Goal: Task Accomplishment & Management: Manage account settings

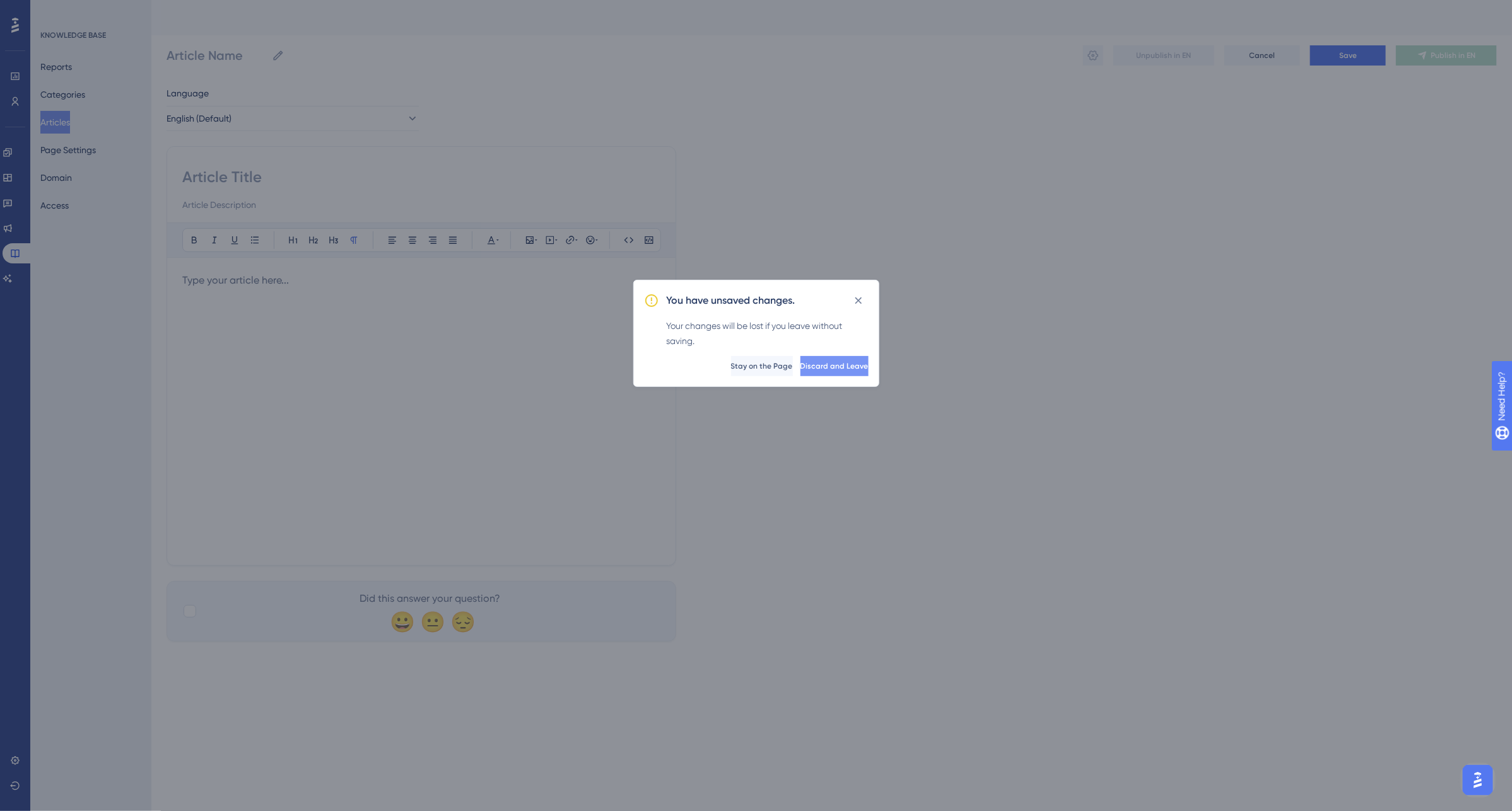
click at [830, 366] on span "Discard and Leave" at bounding box center [834, 366] width 68 height 10
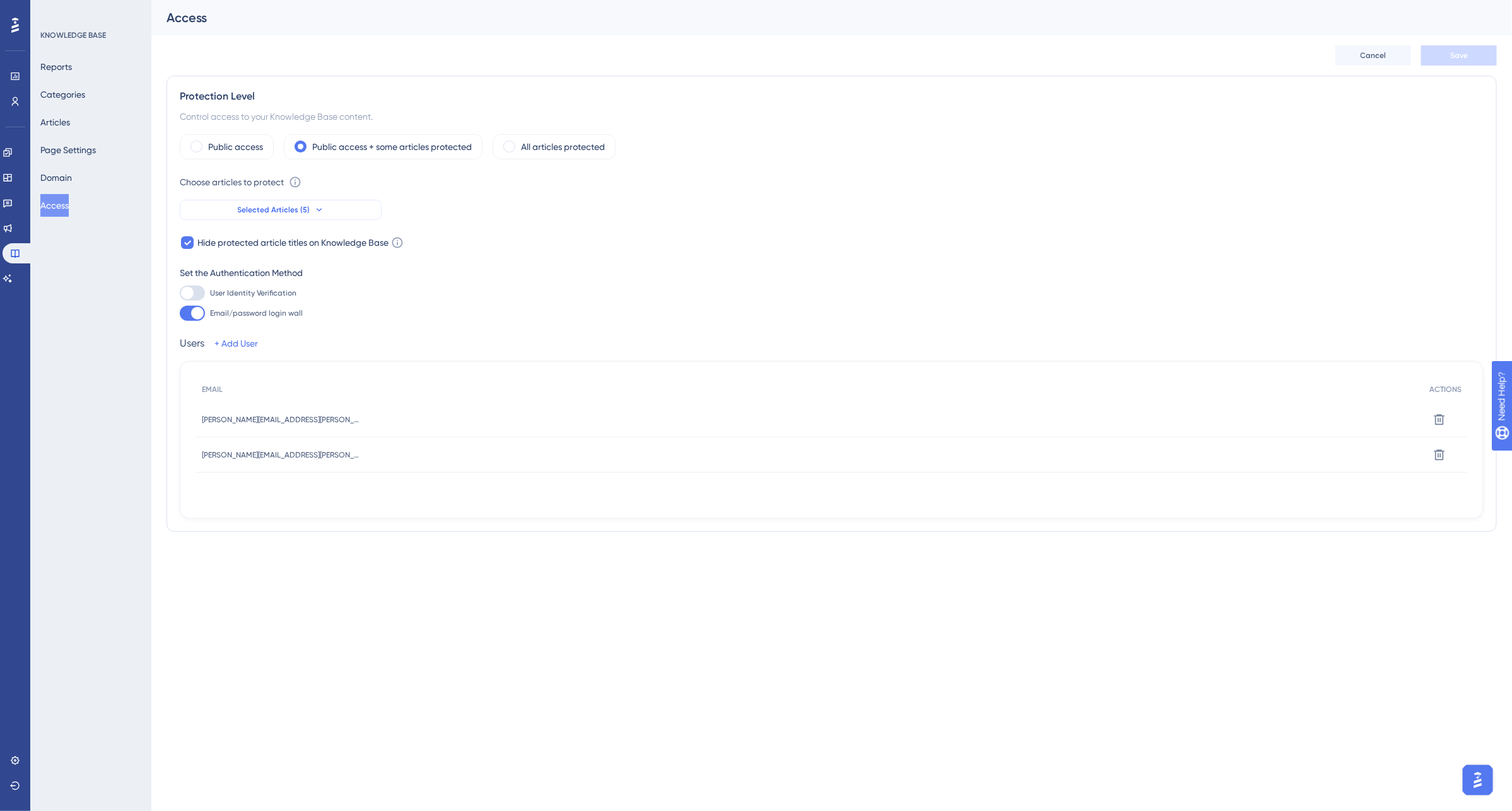
click at [320, 210] on icon at bounding box center [319, 210] width 10 height 10
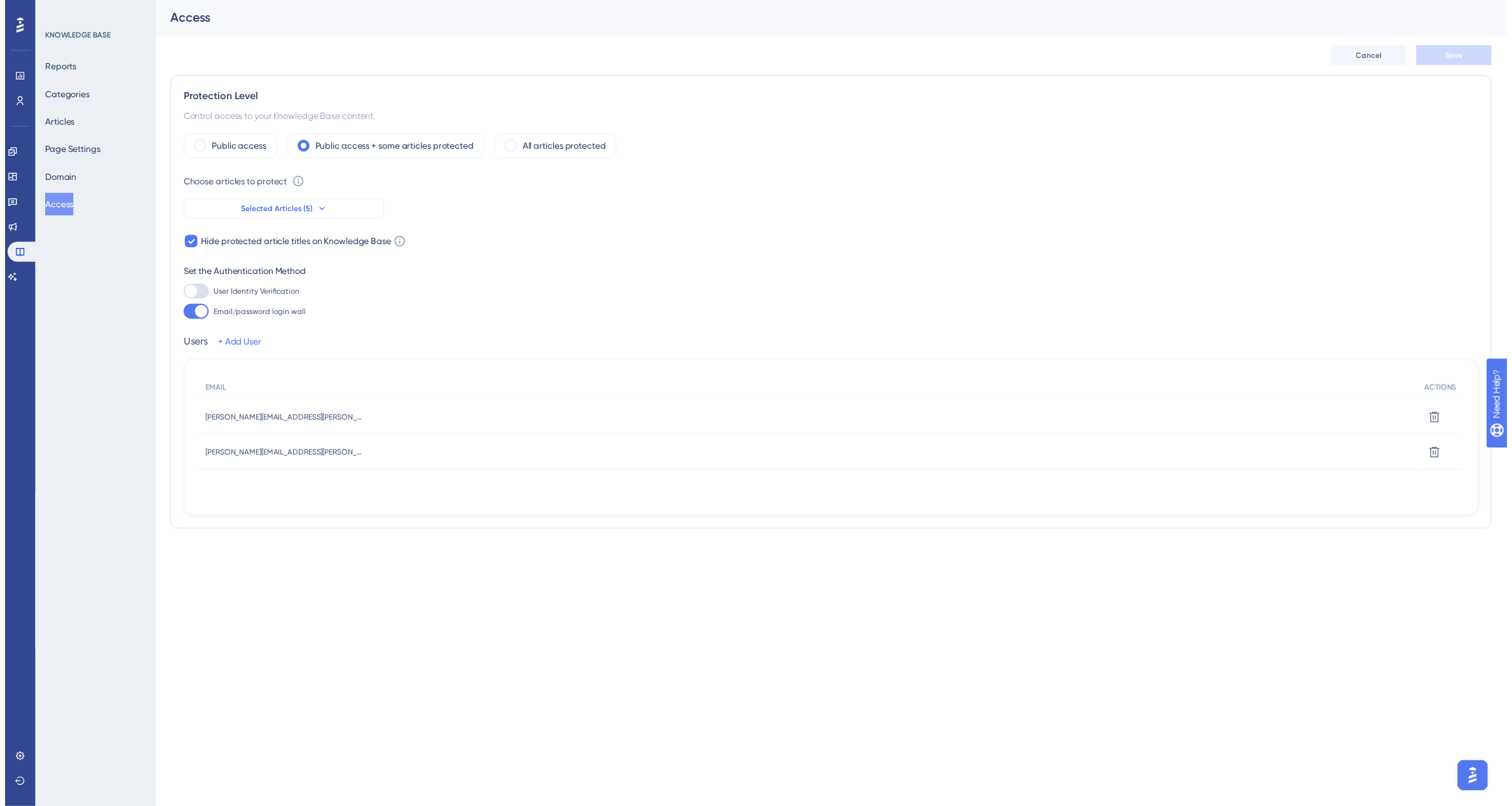
scroll to position [33, 0]
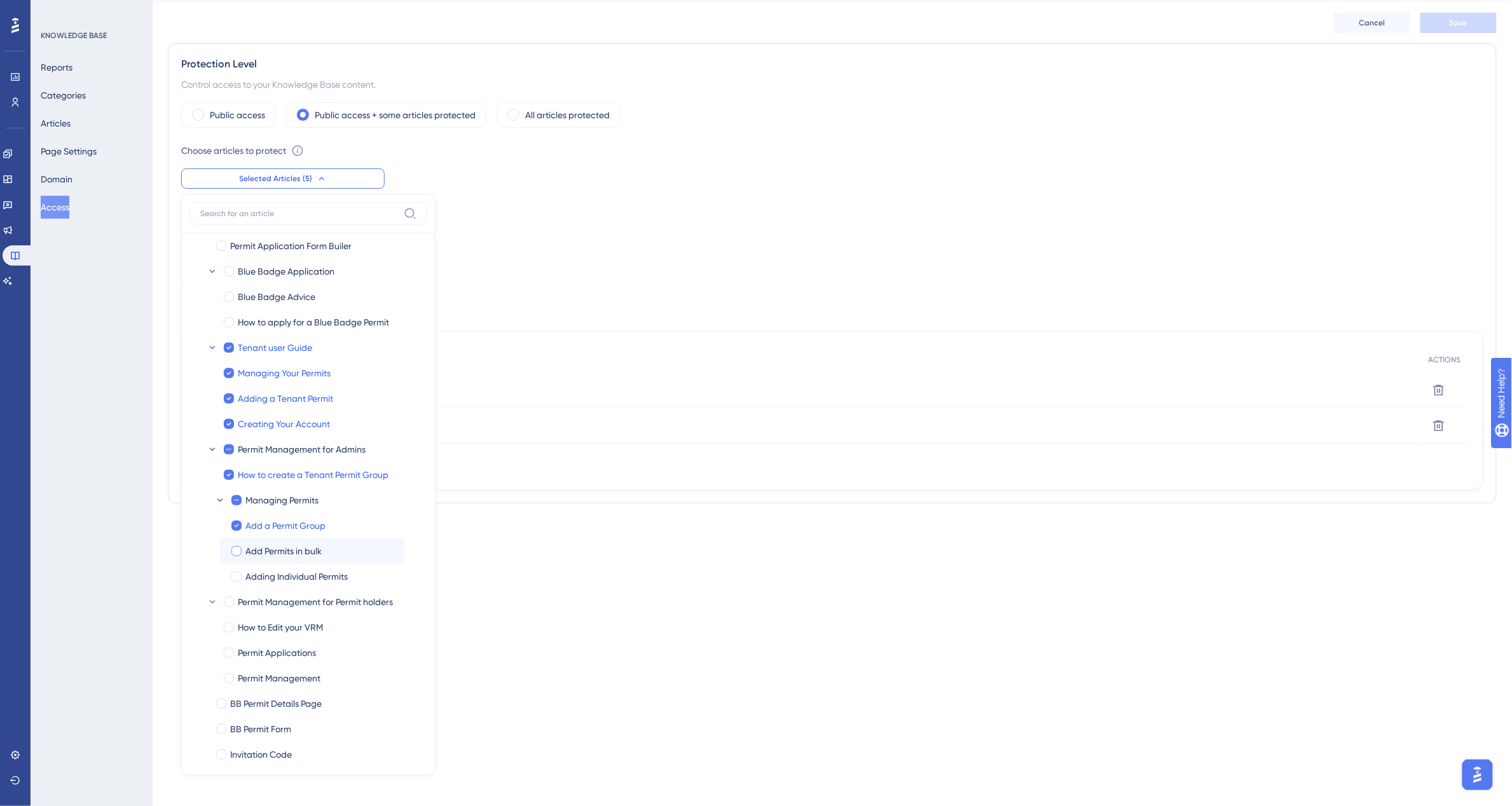
click at [237, 558] on label "Add Permits in bulk" at bounding box center [312, 551] width 164 height 16
checkbox input "true"
click at [239, 578] on div at bounding box center [237, 576] width 10 height 10
checkbox input "true"
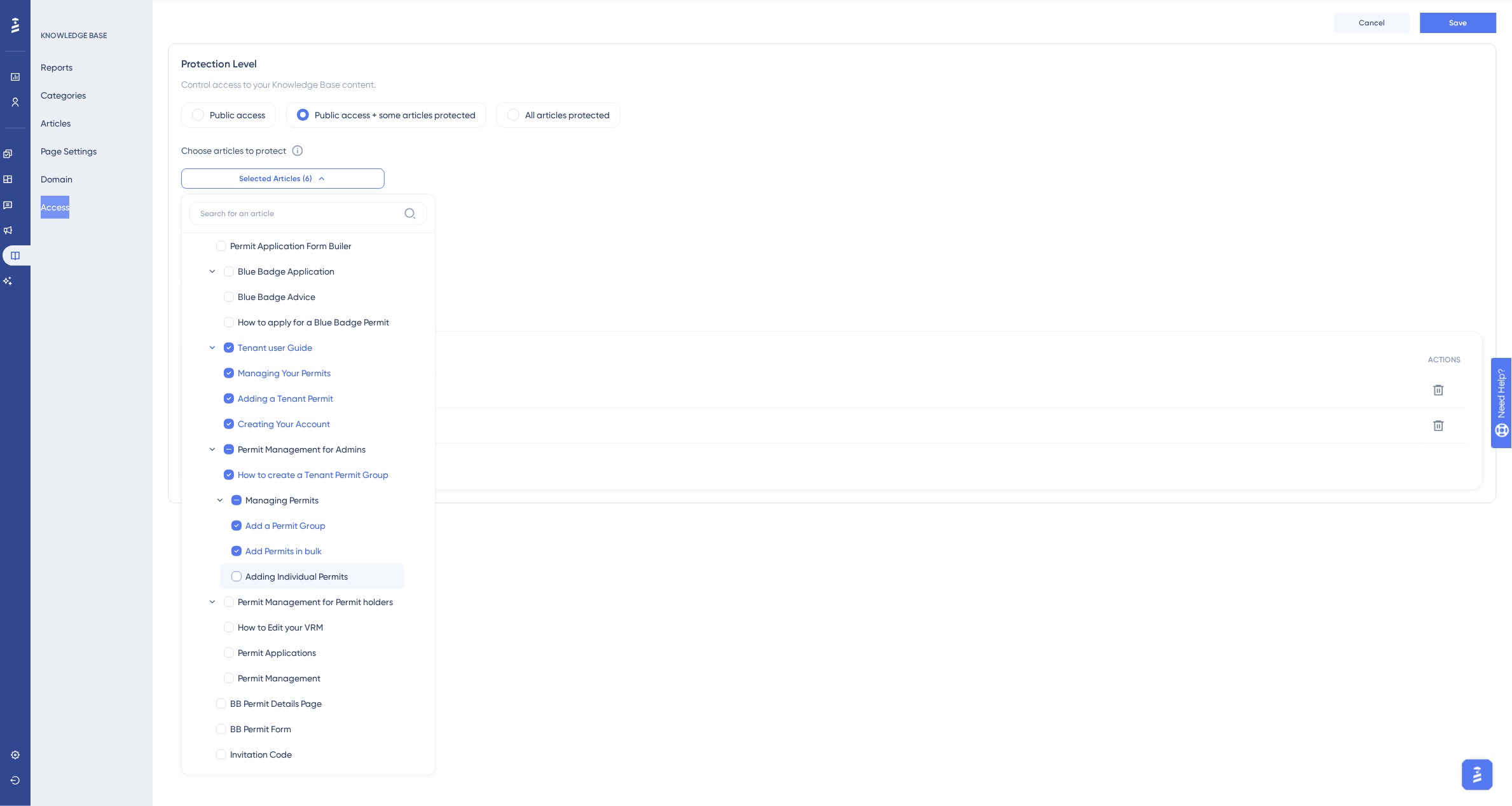
checkbox input "true"
click at [220, 245] on div at bounding box center [221, 246] width 10 height 10
checkbox input "true"
click at [1447, 26] on button "Save" at bounding box center [1458, 23] width 77 height 20
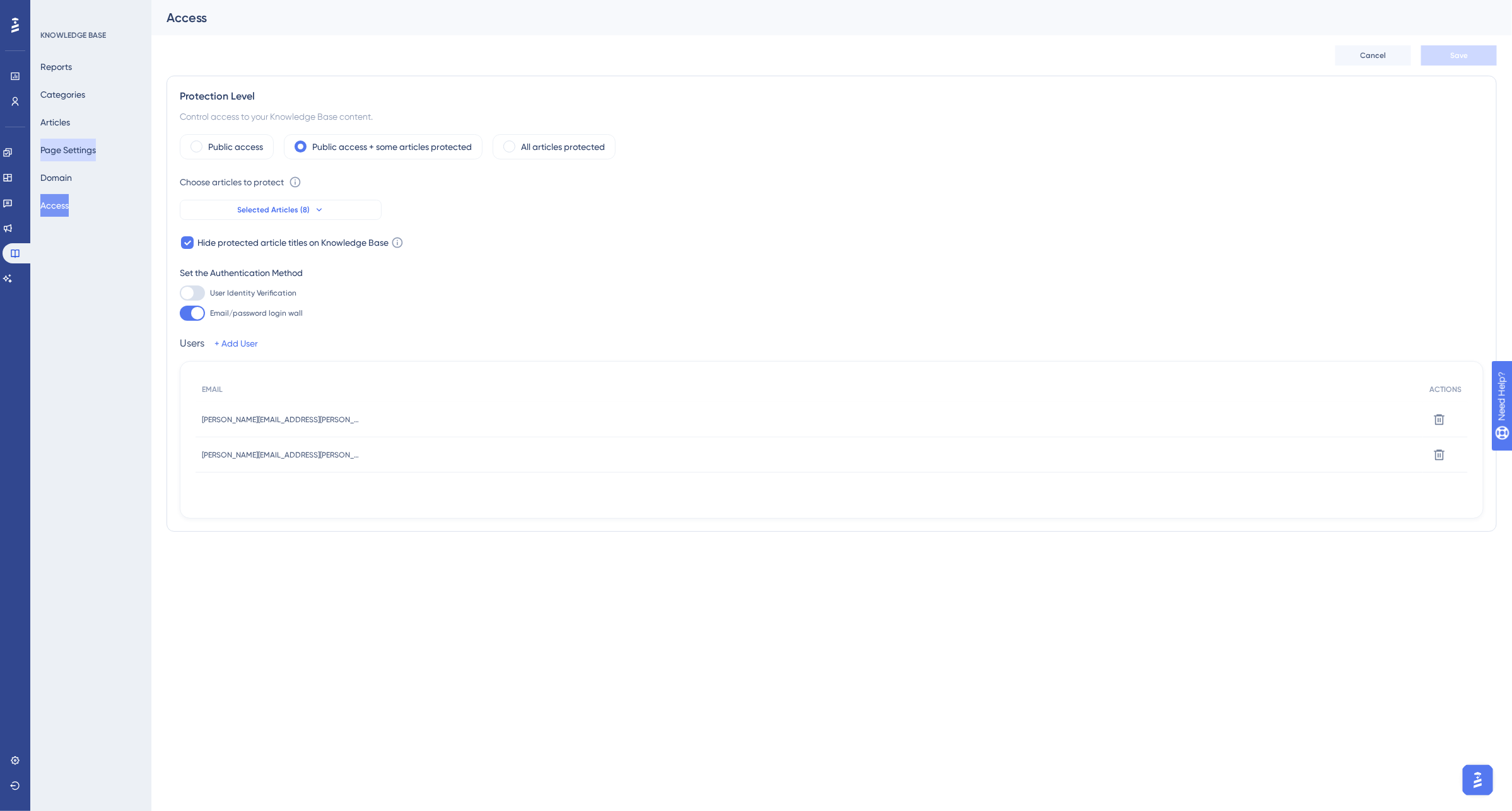
click at [74, 155] on button "Page Settings" at bounding box center [68, 150] width 56 height 23
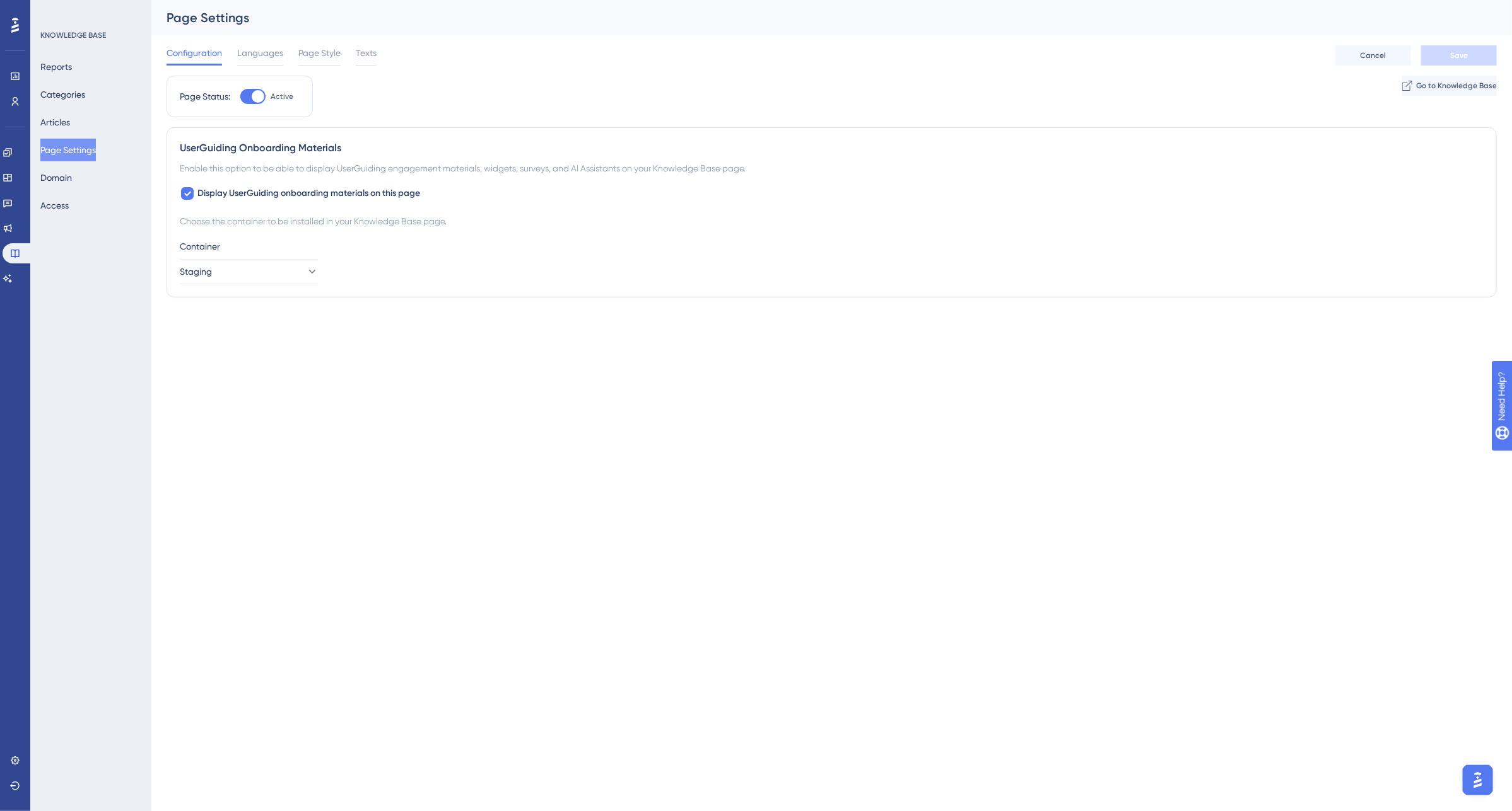
click at [1383, 73] on div "Configuration Languages Page Style Texts Cancel Save" at bounding box center [832, 56] width 1330 height 40
click at [1401, 85] on icon at bounding box center [1406, 85] width 10 height 10
click at [67, 179] on button "Domain" at bounding box center [56, 178] width 32 height 23
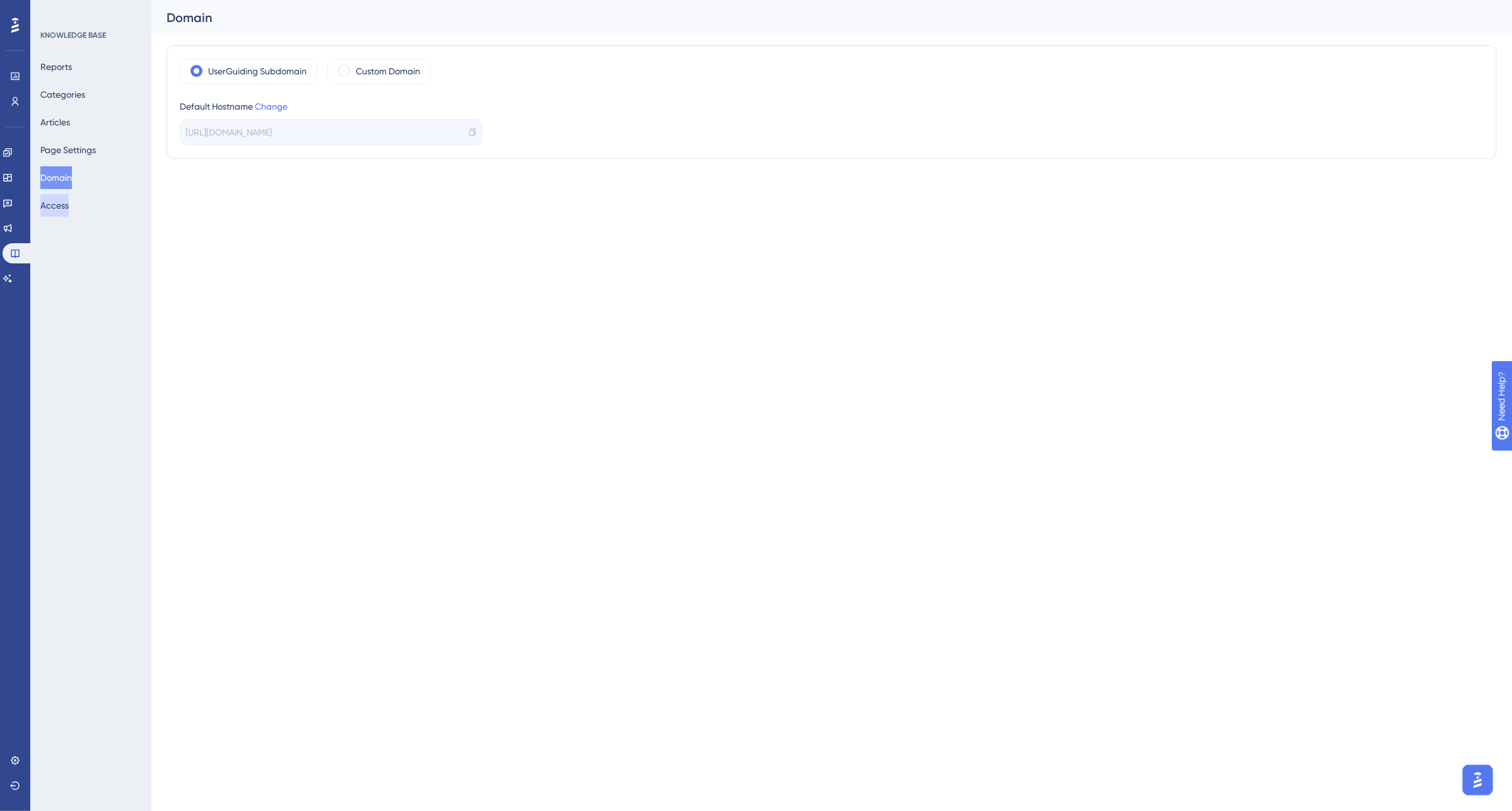
click at [62, 212] on button "Access" at bounding box center [54, 206] width 28 height 23
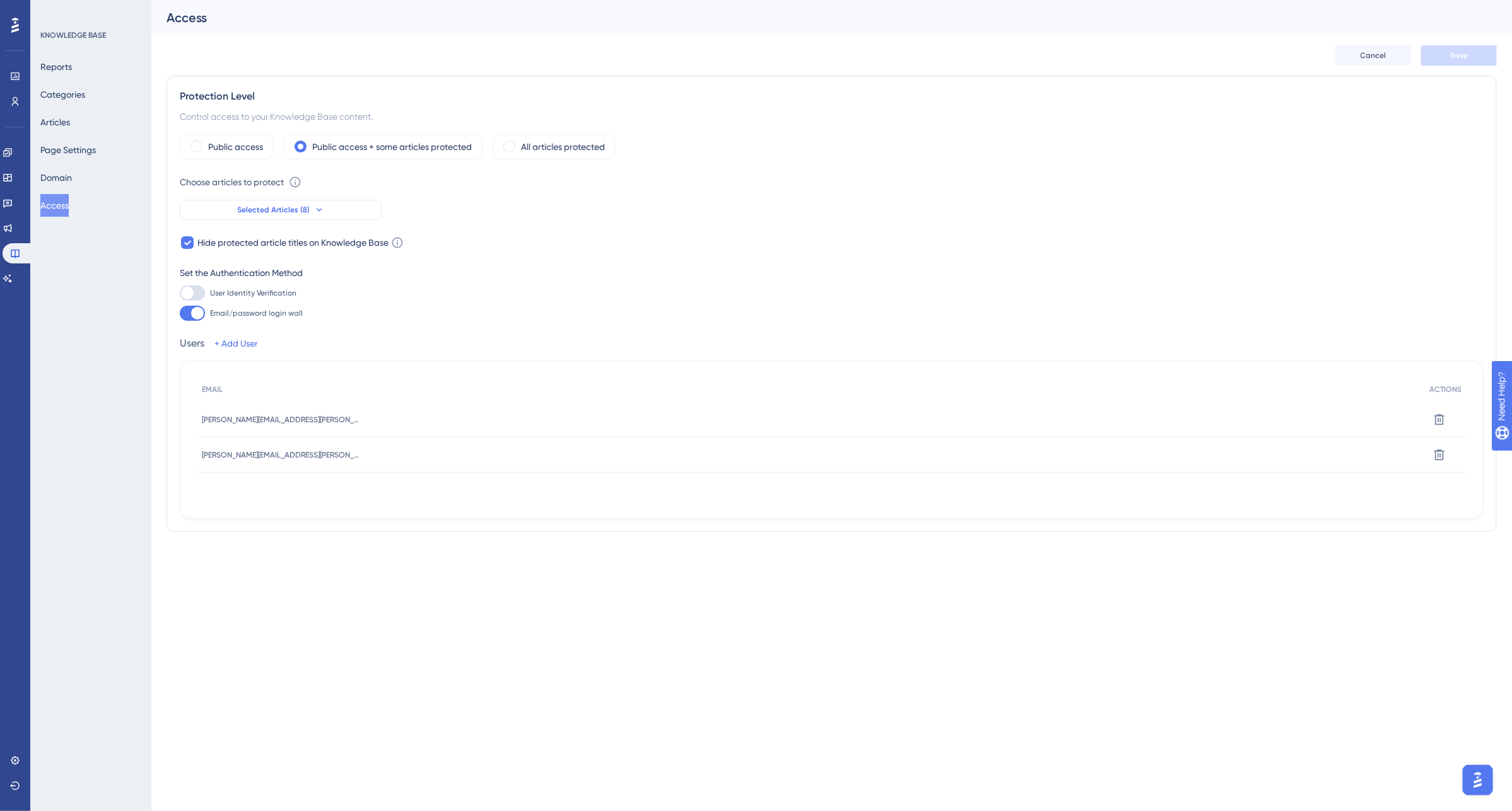
click at [339, 218] on button "Selected Articles (8)" at bounding box center [280, 210] width 202 height 20
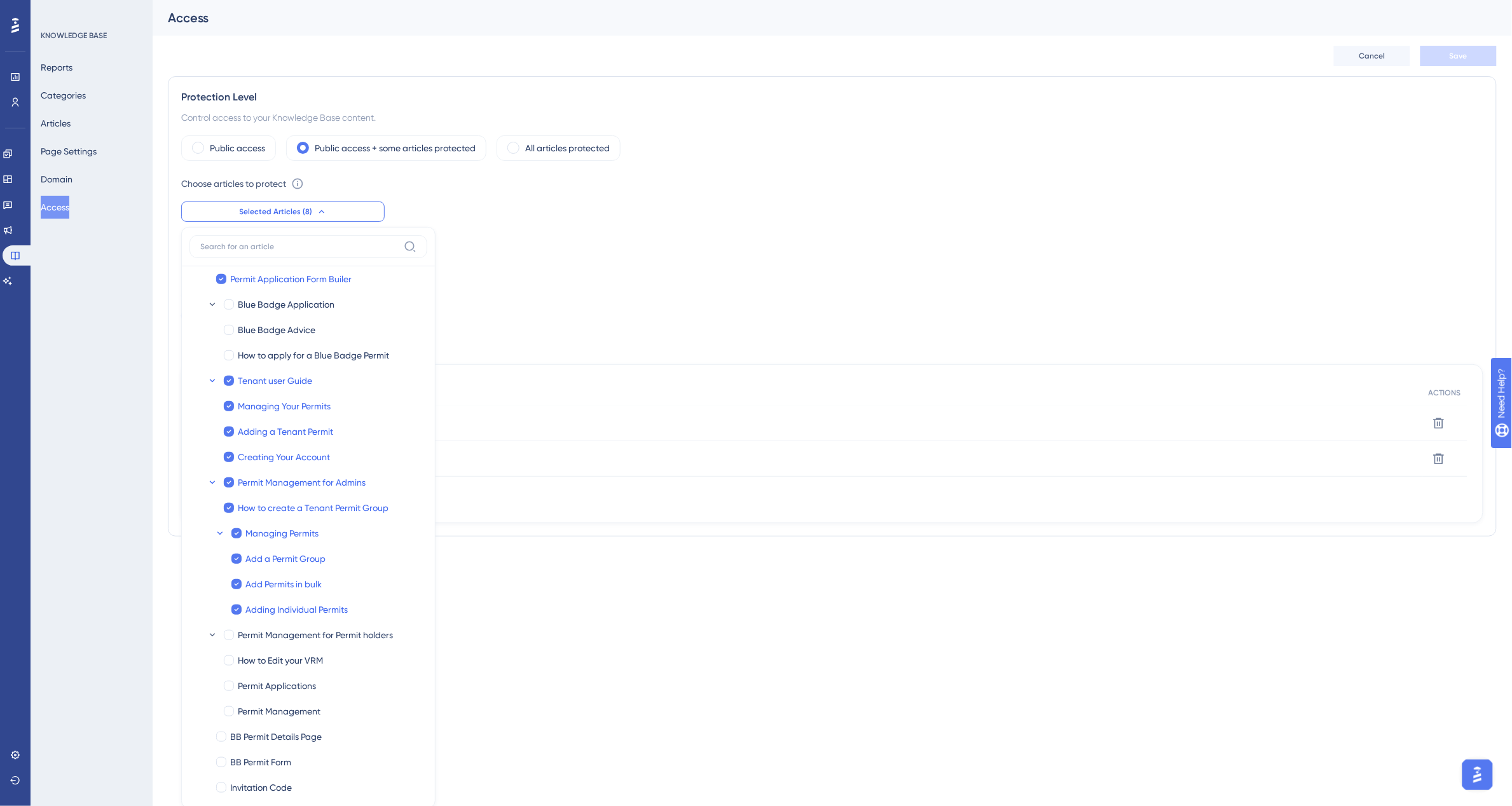
scroll to position [33, 0]
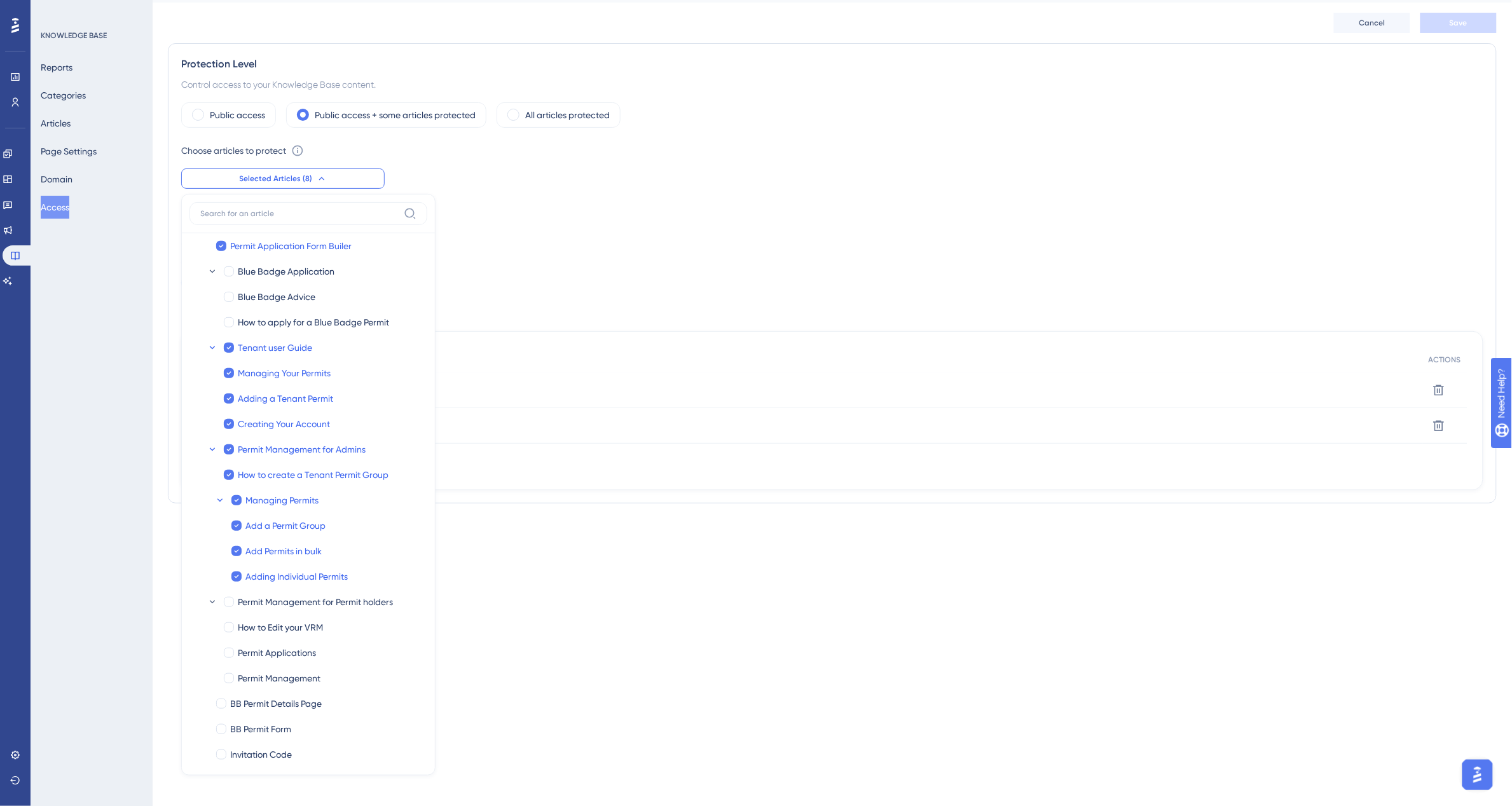
click at [612, 217] on div "Public access Public access + some articles protected All articles protected Ch…" at bounding box center [832, 296] width 1302 height 387
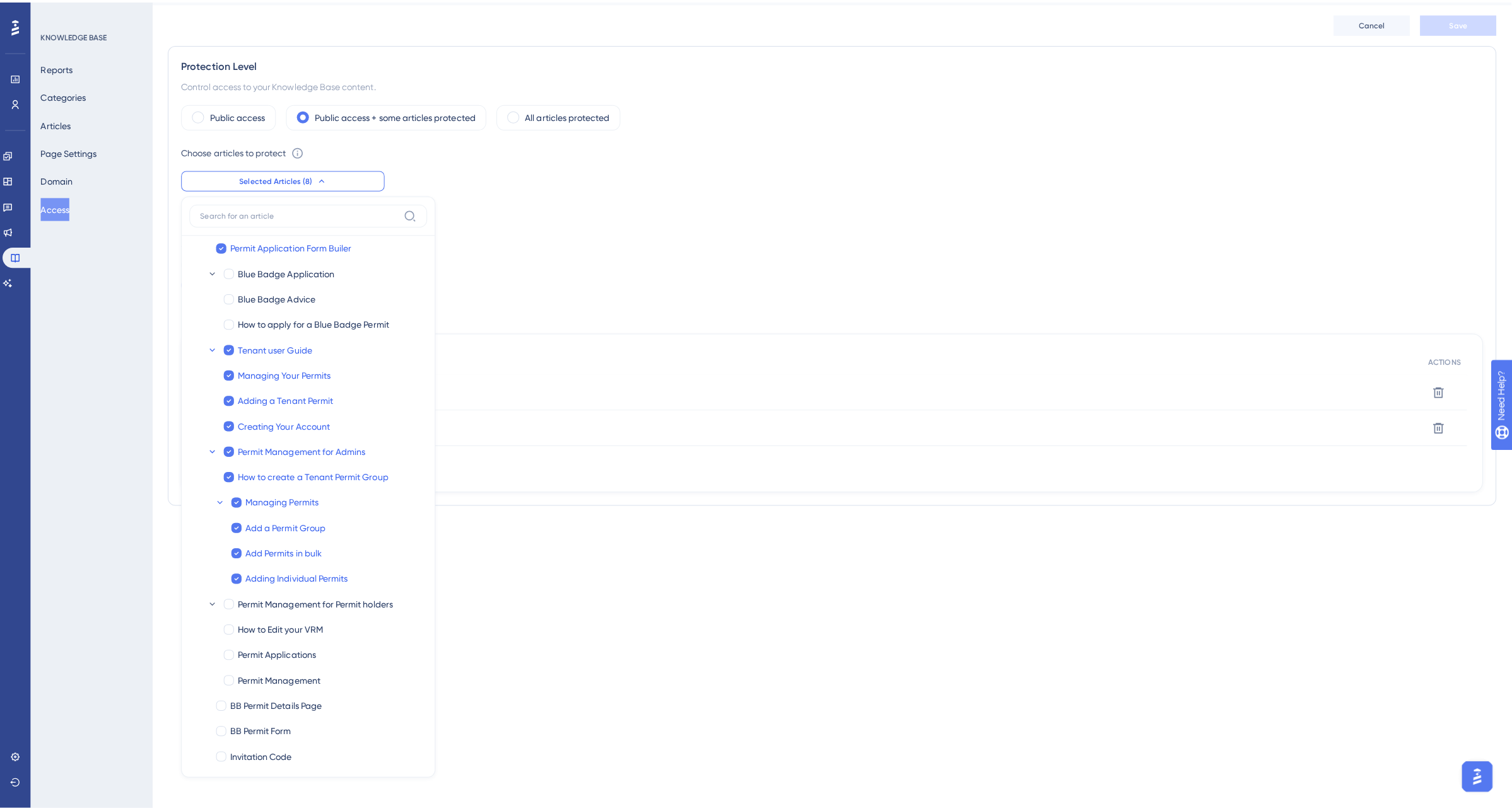
scroll to position [0, 0]
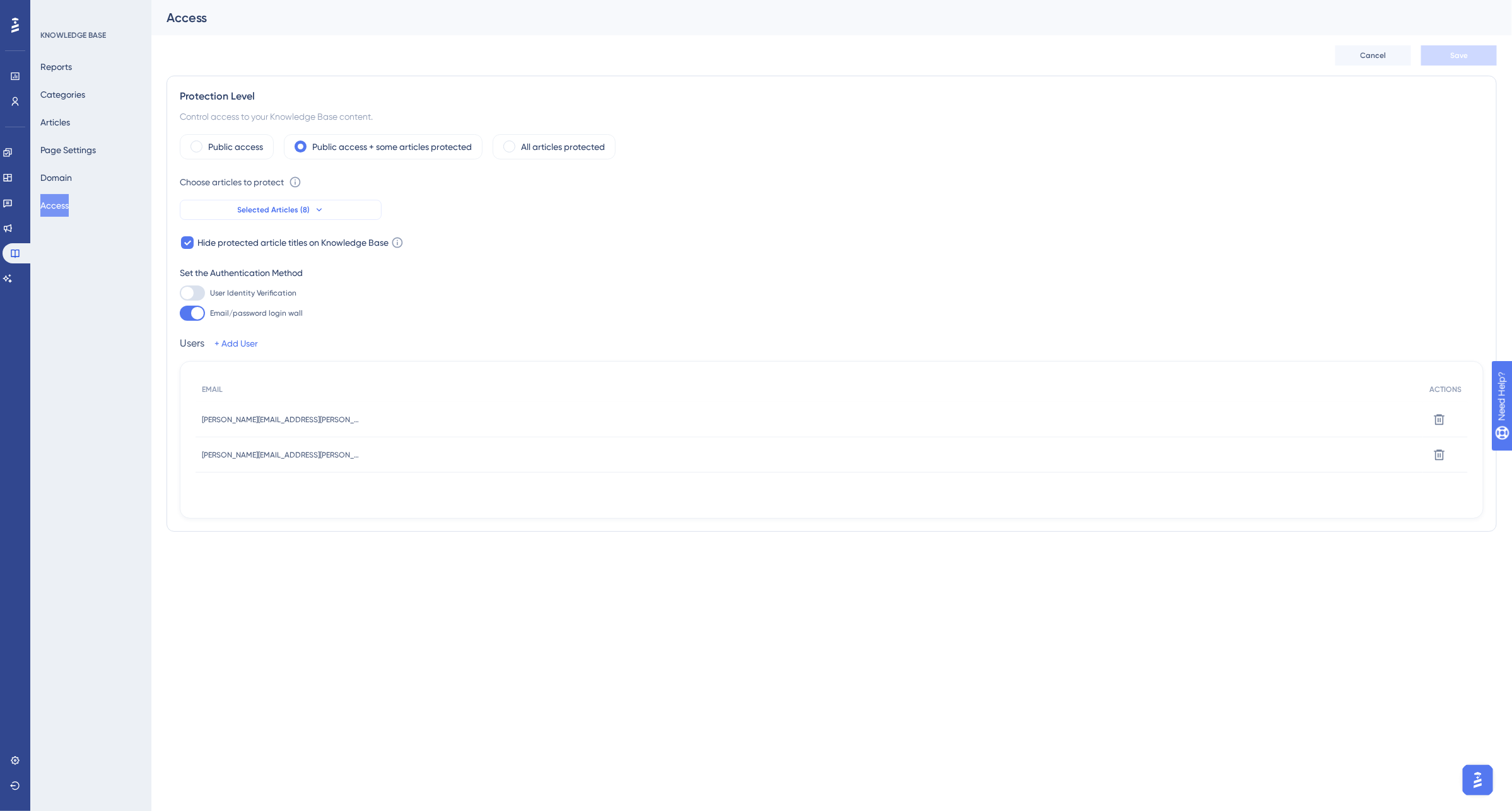
click at [334, 216] on button "Selected Articles (8)" at bounding box center [280, 210] width 202 height 20
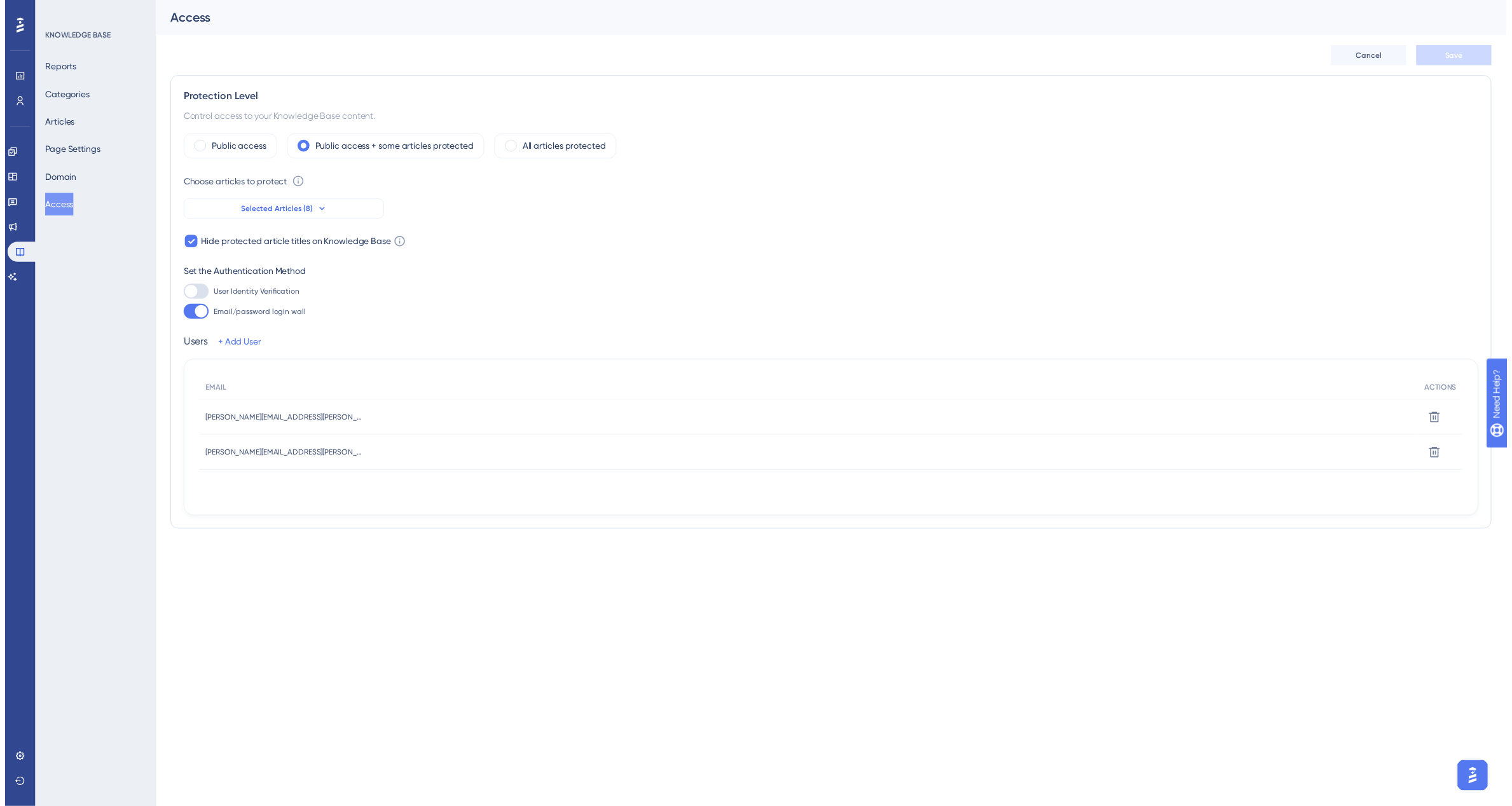
scroll to position [33, 0]
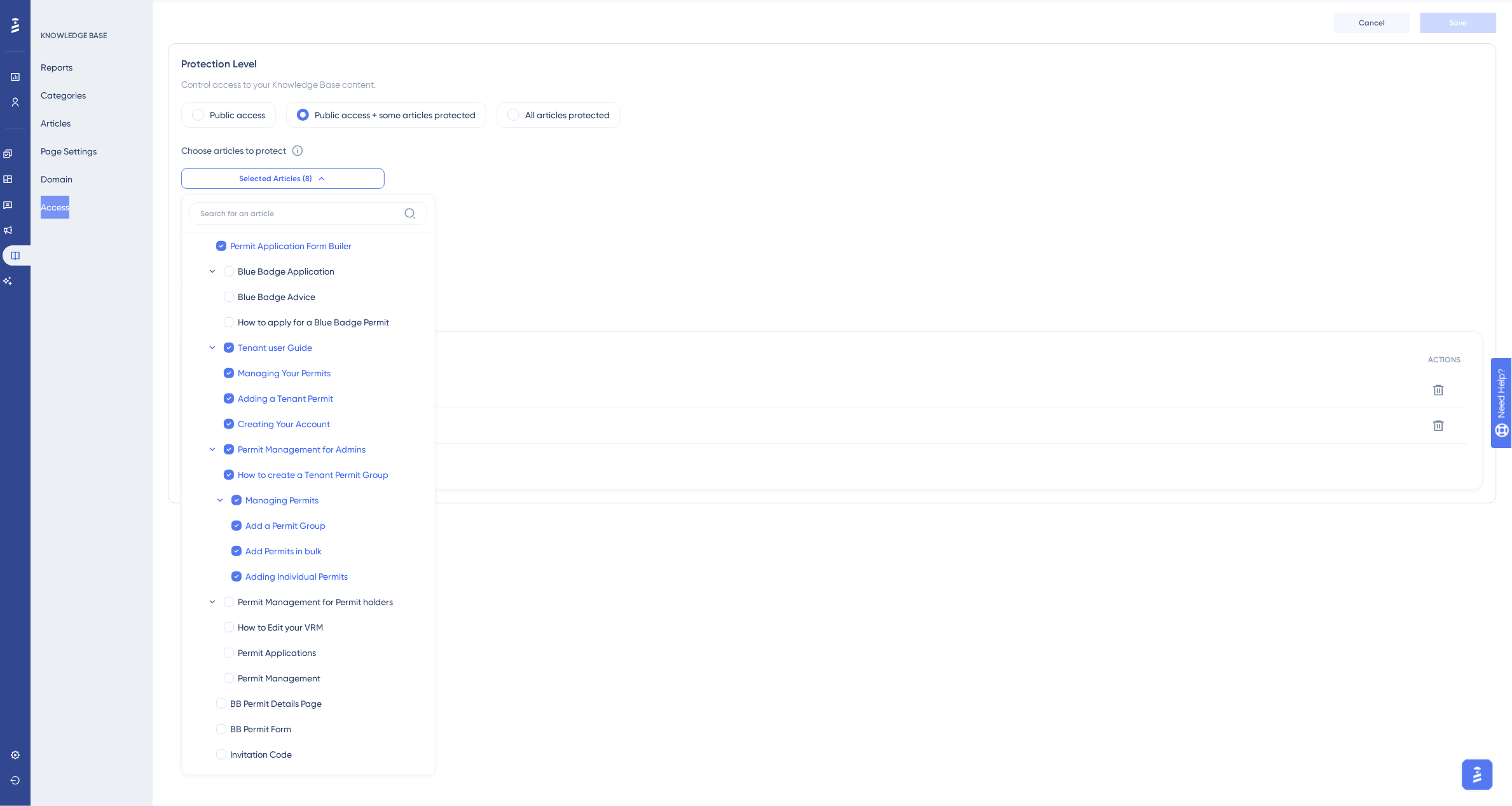
click at [1173, 264] on div "User Identity Verification Email/password login wall" at bounding box center [832, 272] width 1302 height 36
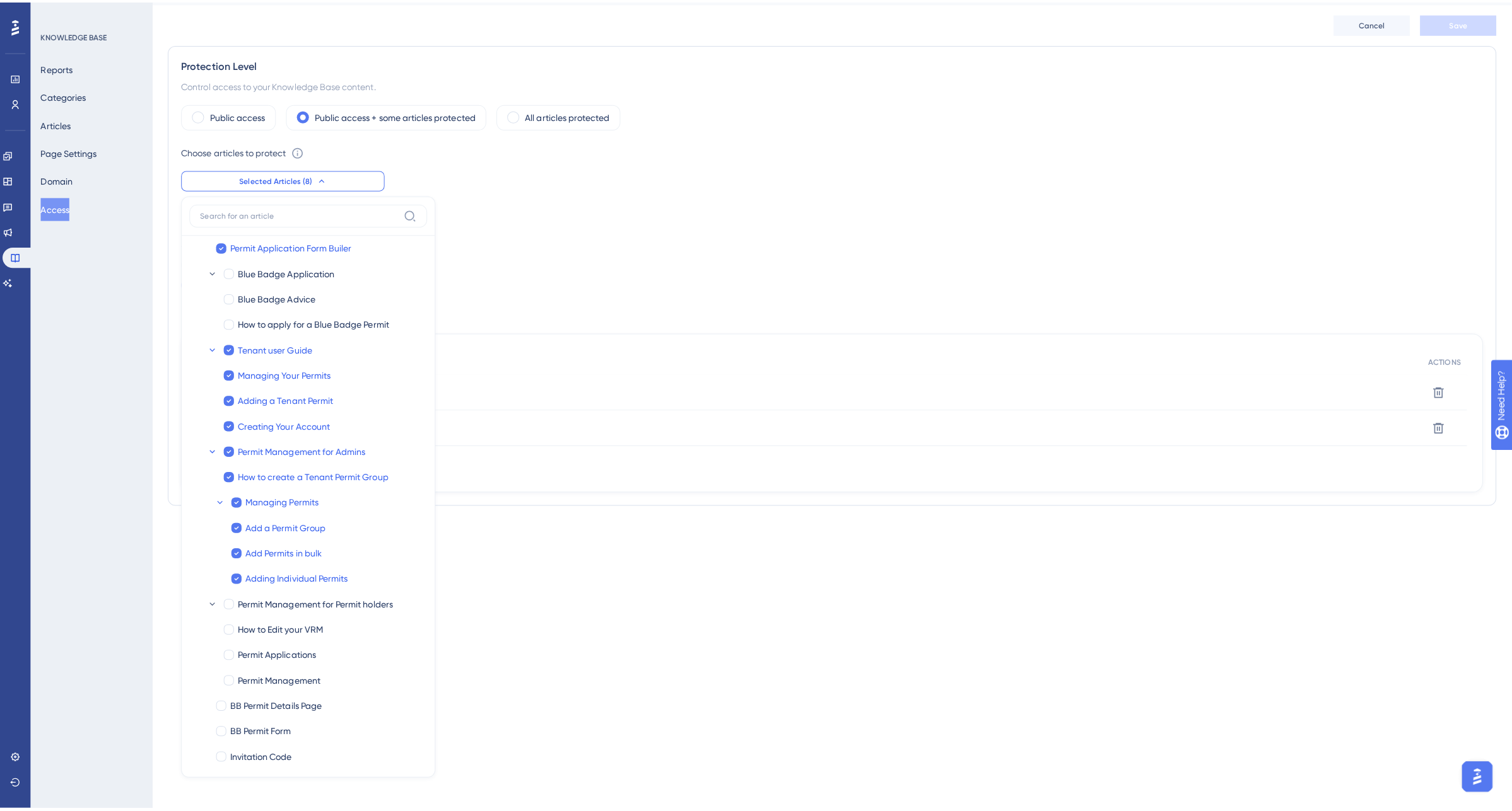
scroll to position [0, 0]
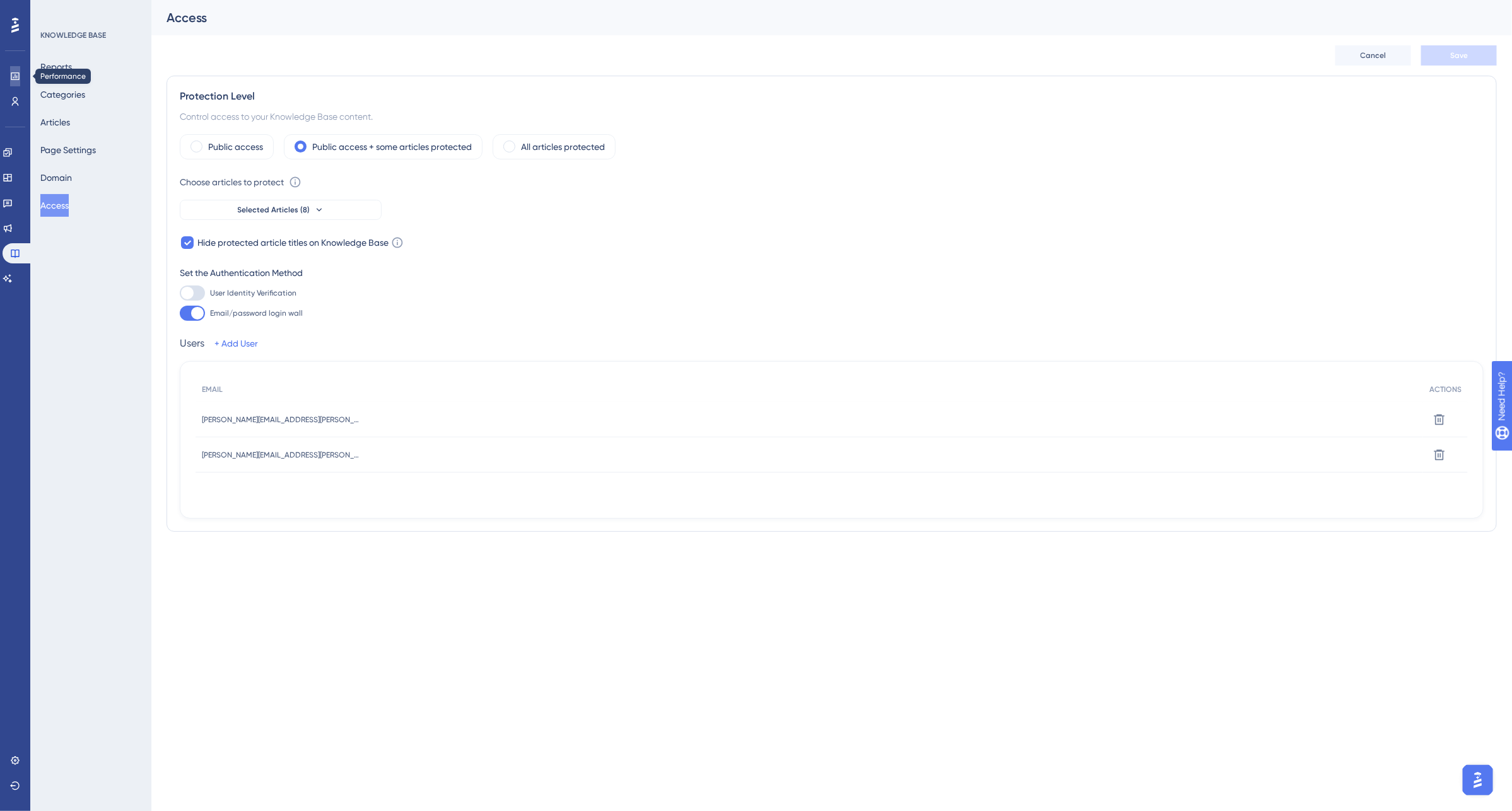
click at [13, 79] on icon at bounding box center [15, 76] width 10 height 10
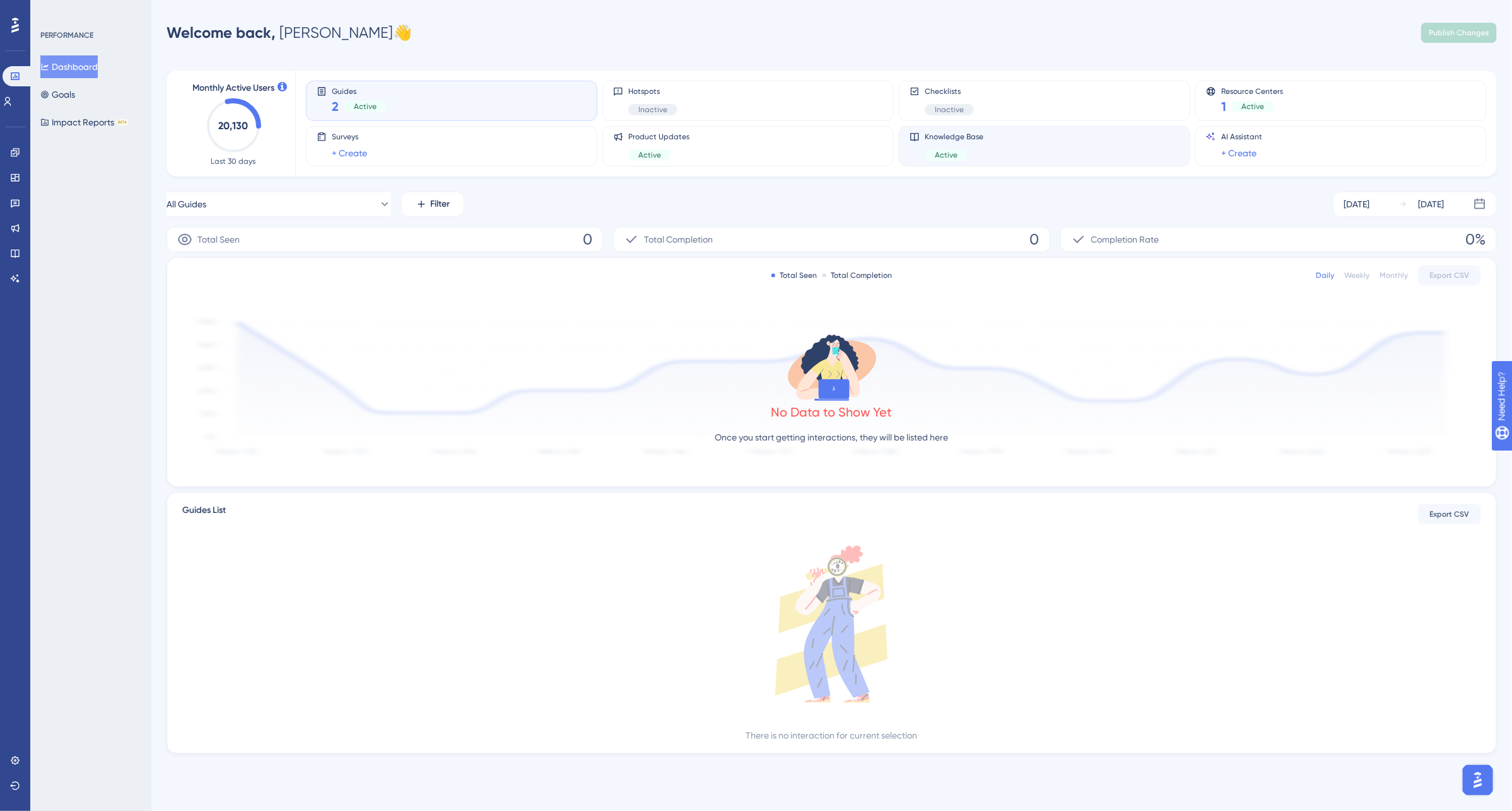
click at [1031, 158] on div "Knowledge Base Active" at bounding box center [1045, 146] width 270 height 29
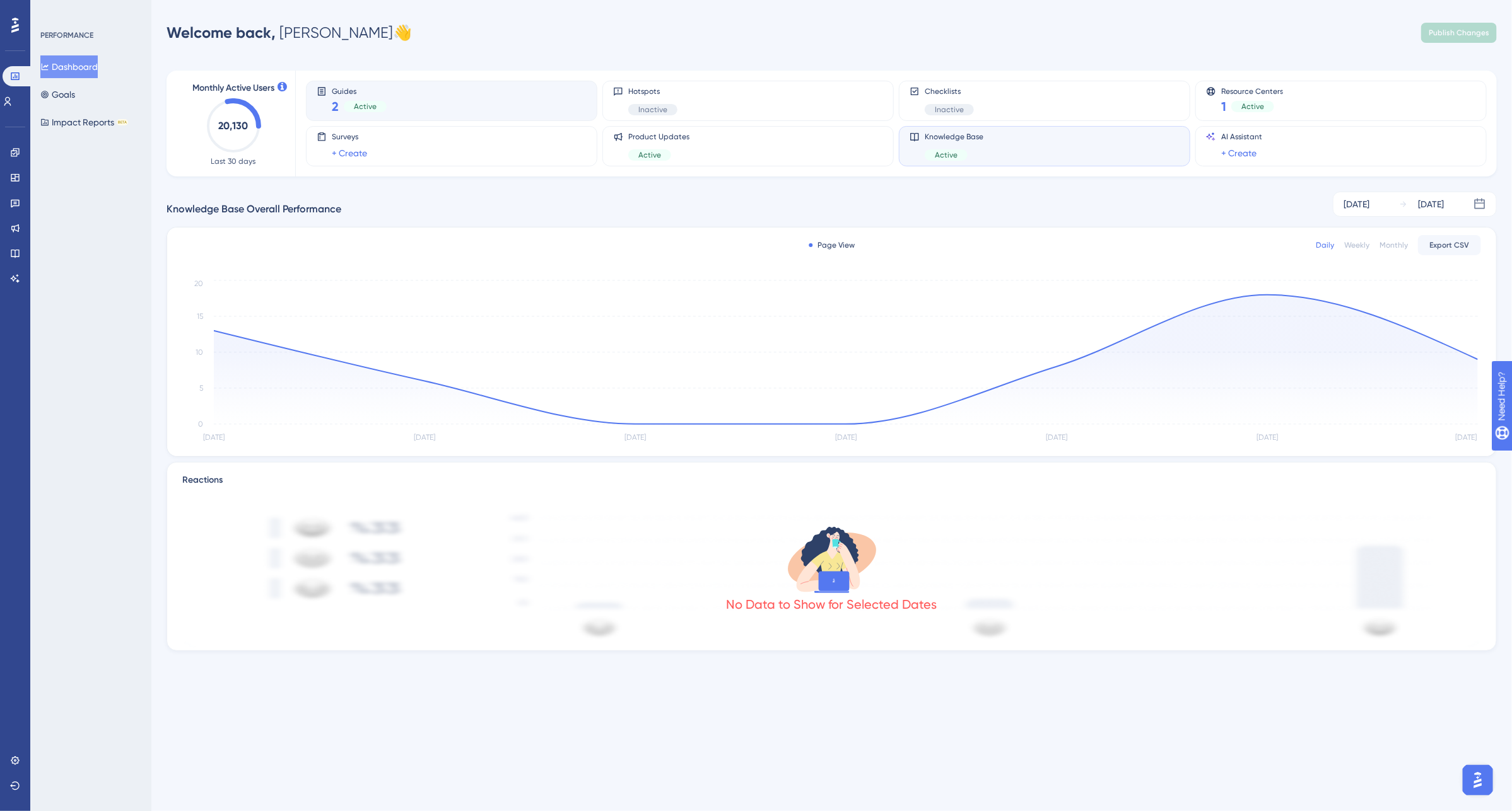
click at [413, 110] on div "Guides 2 Active" at bounding box center [452, 101] width 270 height 29
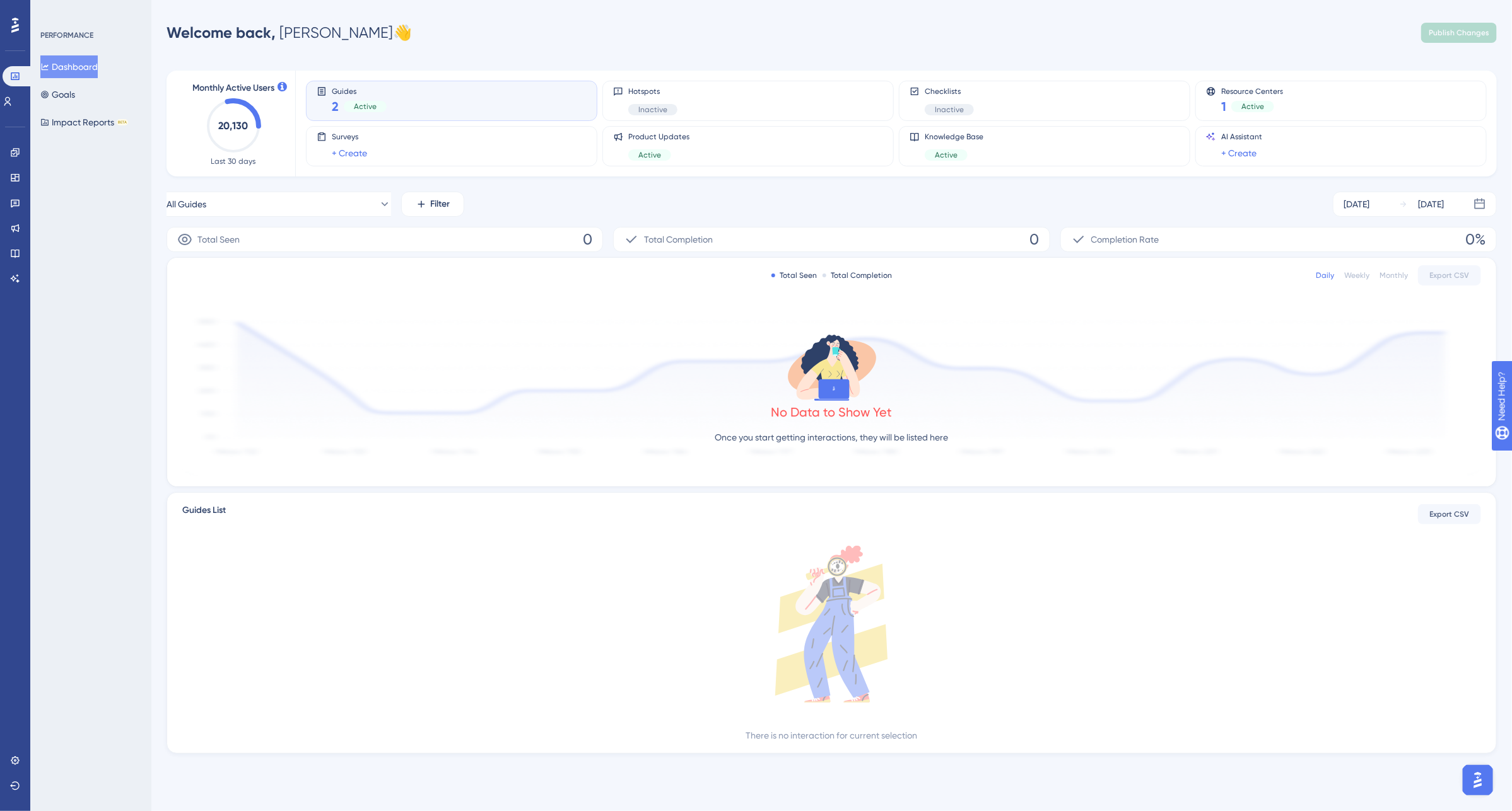
click at [413, 110] on div "Guides 2 Active" at bounding box center [452, 101] width 270 height 29
click at [356, 108] on span "Active" at bounding box center [365, 106] width 23 height 10
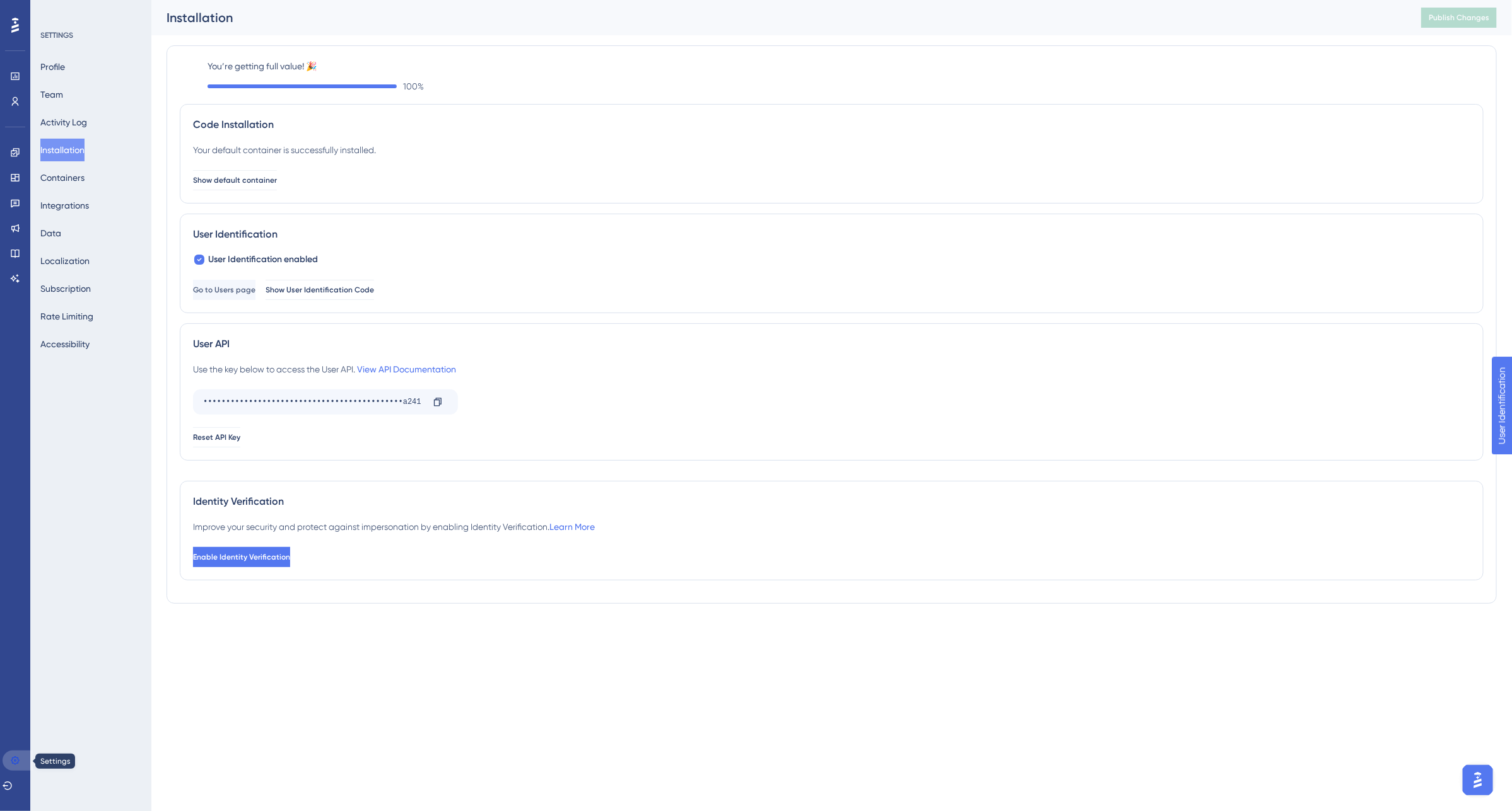
click at [13, 766] on icon at bounding box center [15, 761] width 10 height 10
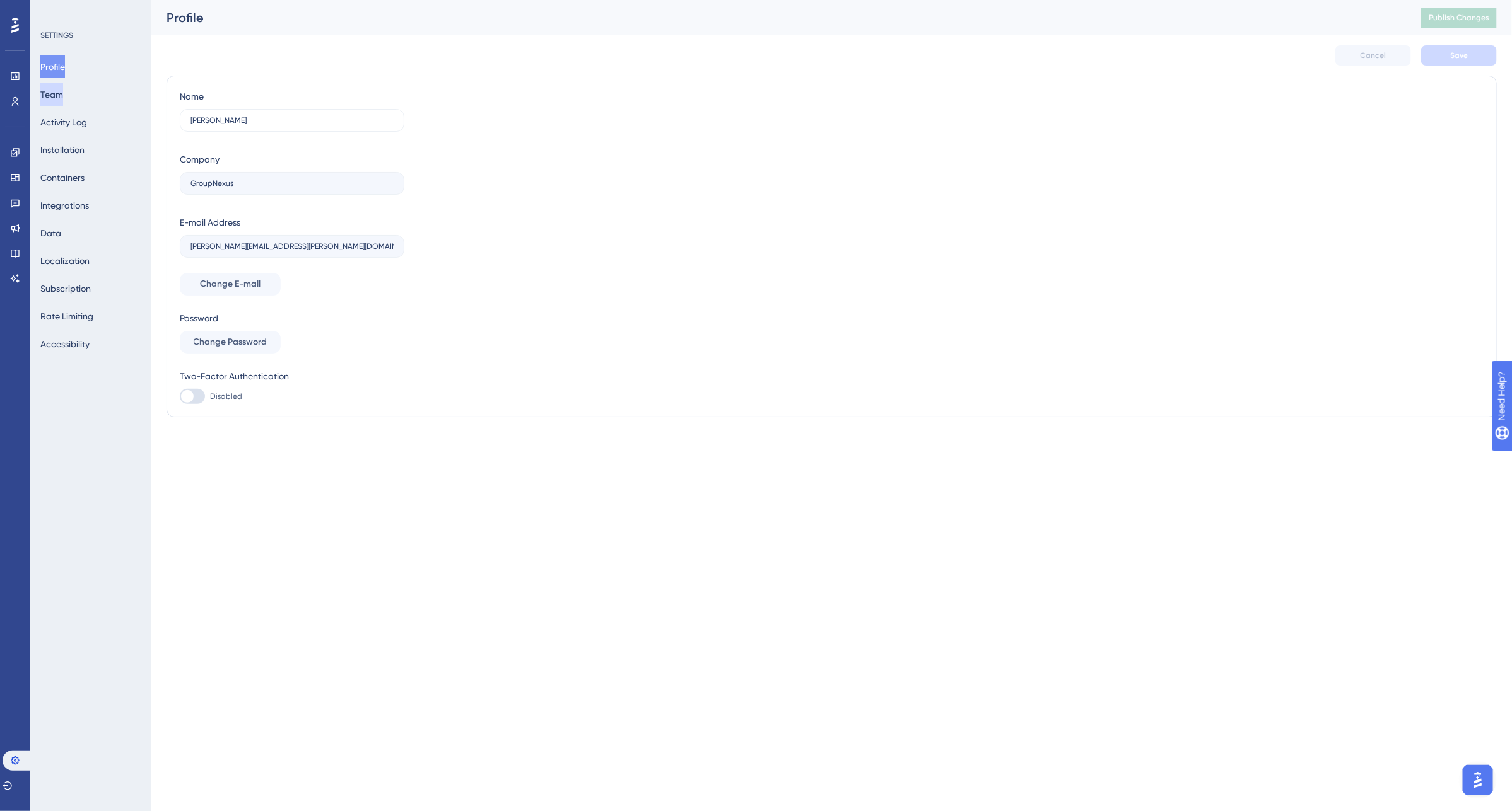
click at [61, 89] on button "Team" at bounding box center [52, 95] width 23 height 23
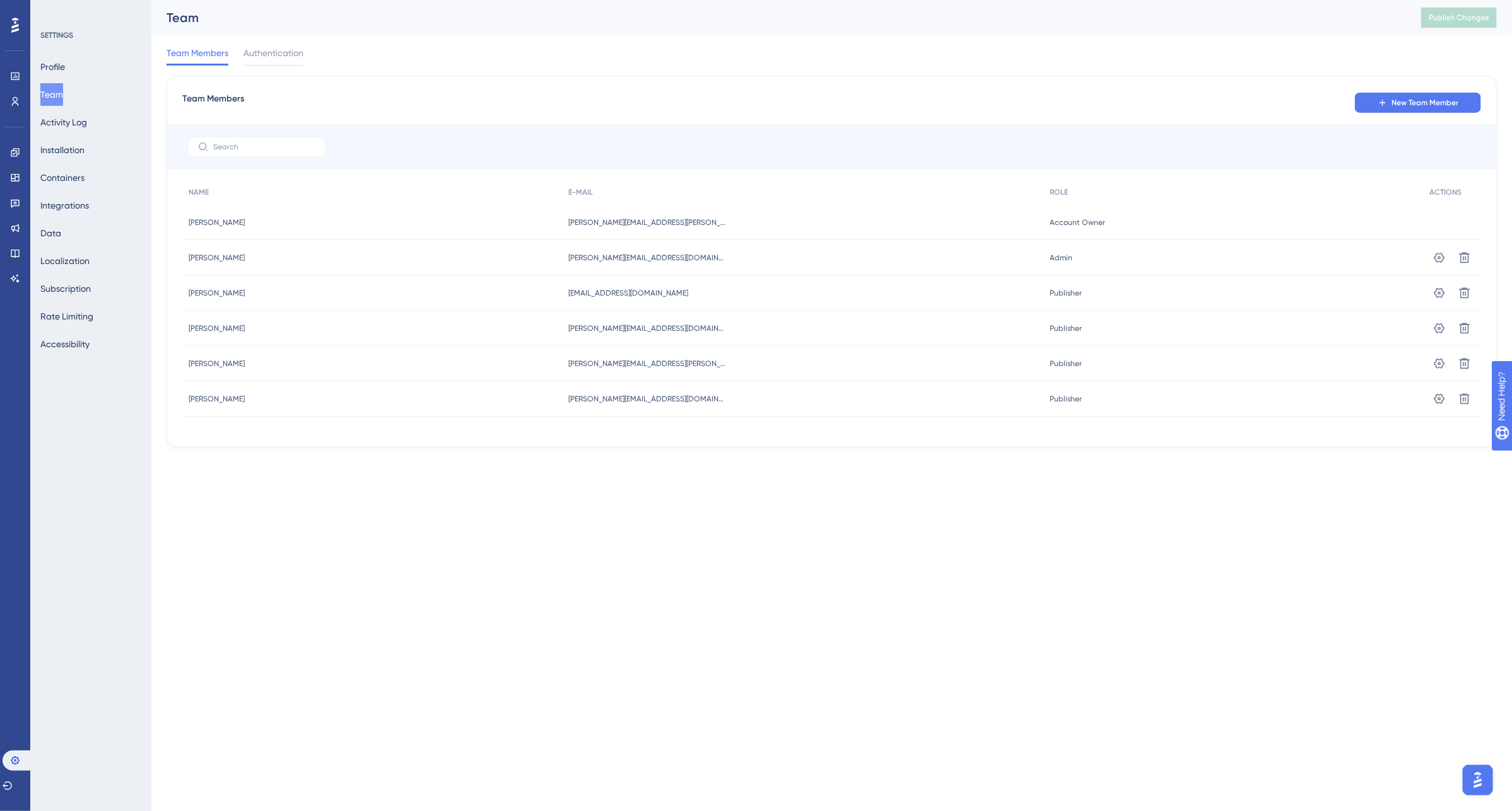
click at [1481, 772] on img "Open AI Assistant Launcher" at bounding box center [1477, 780] width 23 height 23
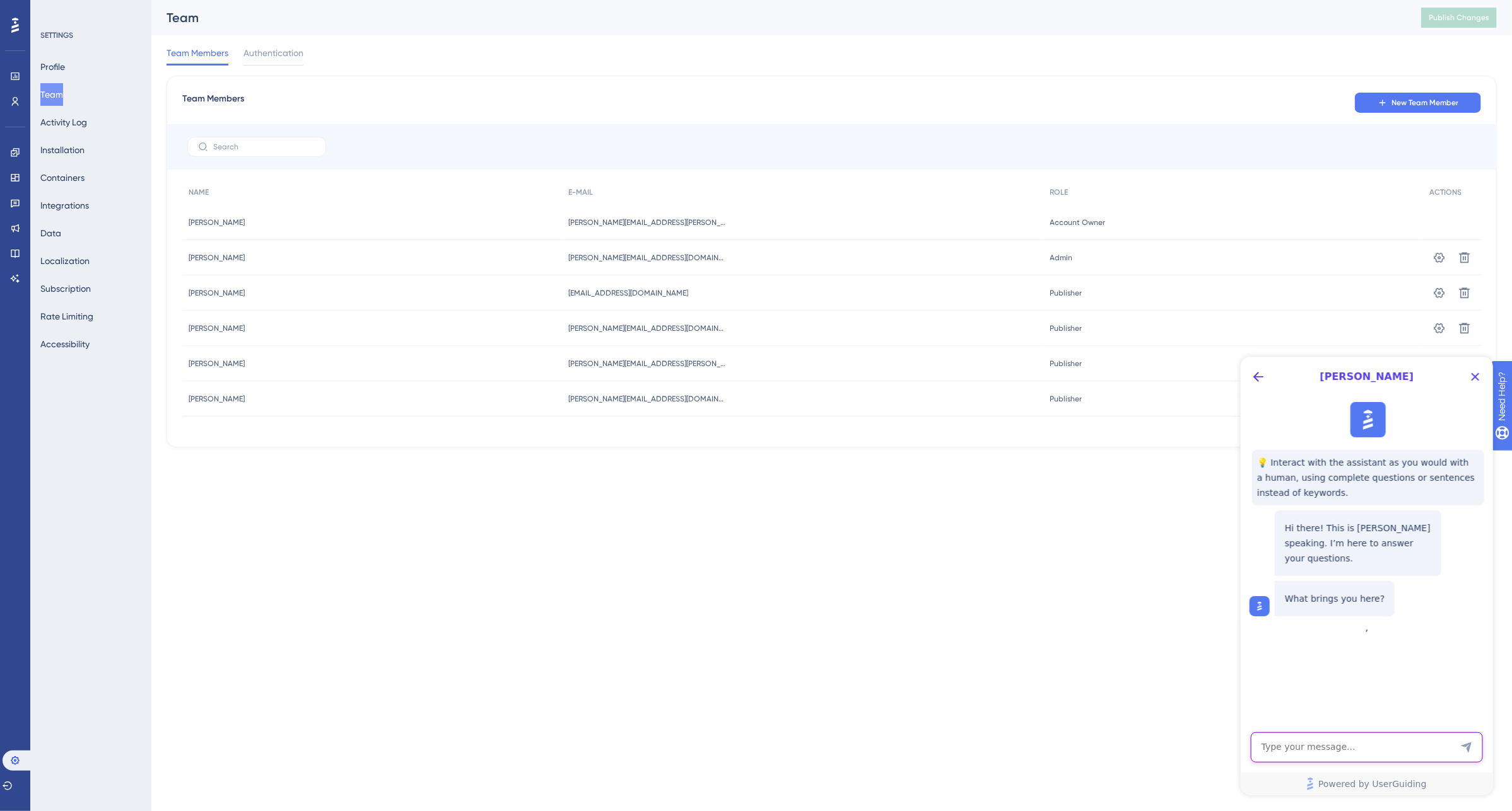
drag, startPoint x: 1299, startPoint y: 742, endPoint x: 1302, endPoint y: 734, distance: 8.5
click at [1299, 742] on textarea "AI Assistant Text Input" at bounding box center [1366, 746] width 232 height 30
type textarea "if someone is a team member do they need to be invited to view a KB if you have…"
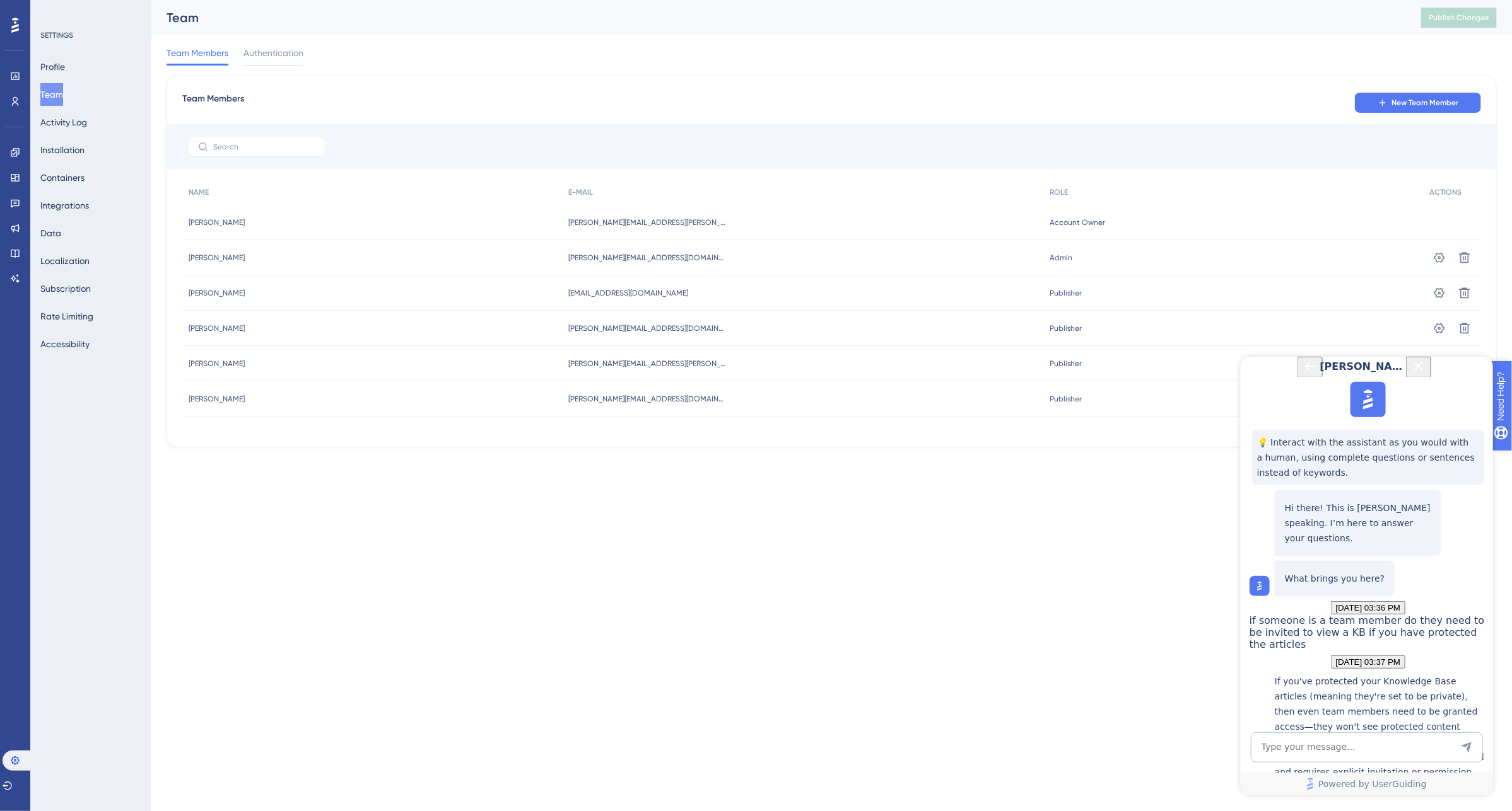
scroll to position [243, 0]
click at [1425, 373] on icon "Close Button" at bounding box center [1418, 366] width 15 height 15
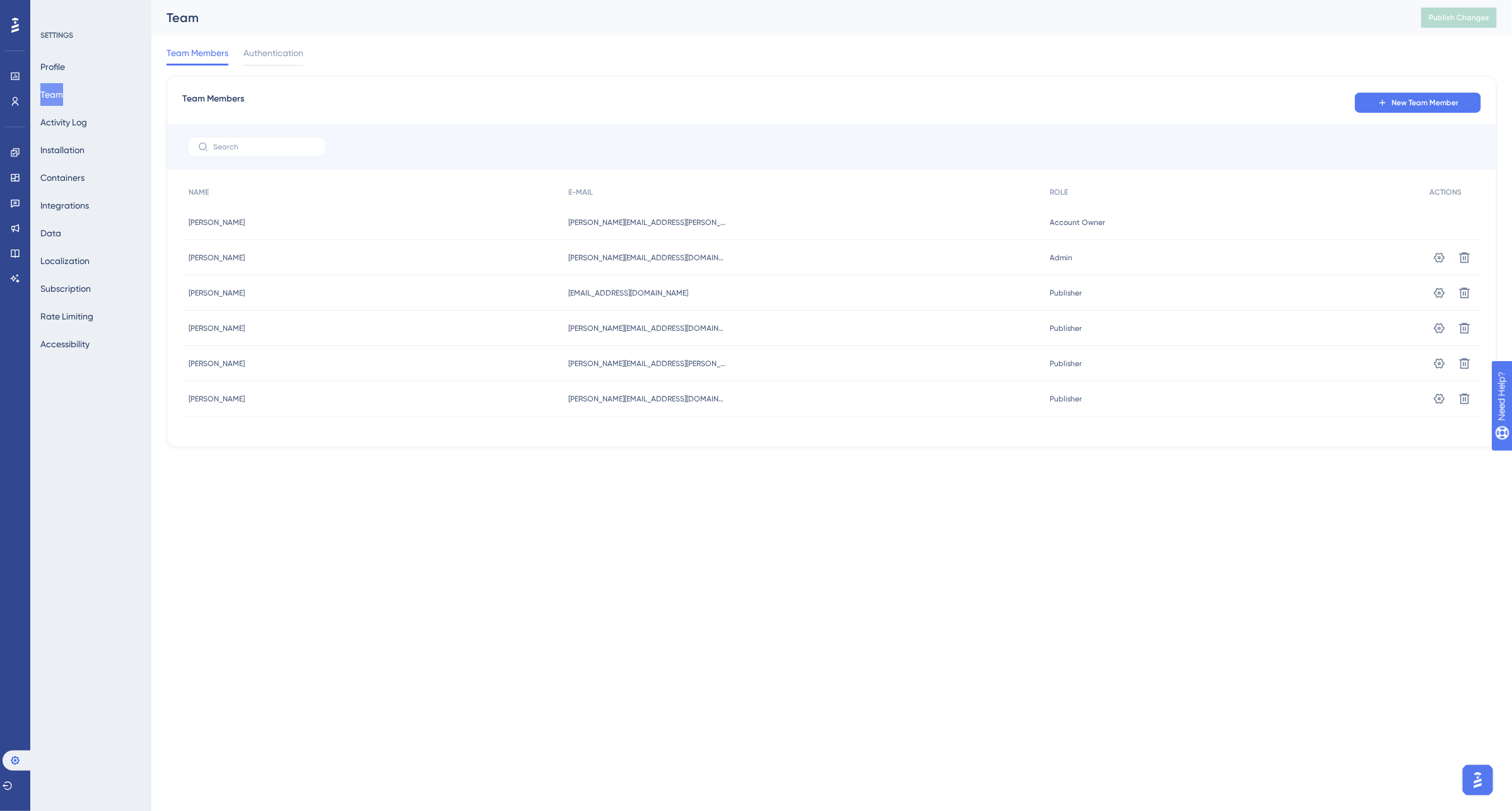
scroll to position [0, 0]
click at [50, 71] on button "Profile" at bounding box center [52, 67] width 25 height 23
click at [74, 321] on button "Rate Limiting" at bounding box center [67, 316] width 53 height 23
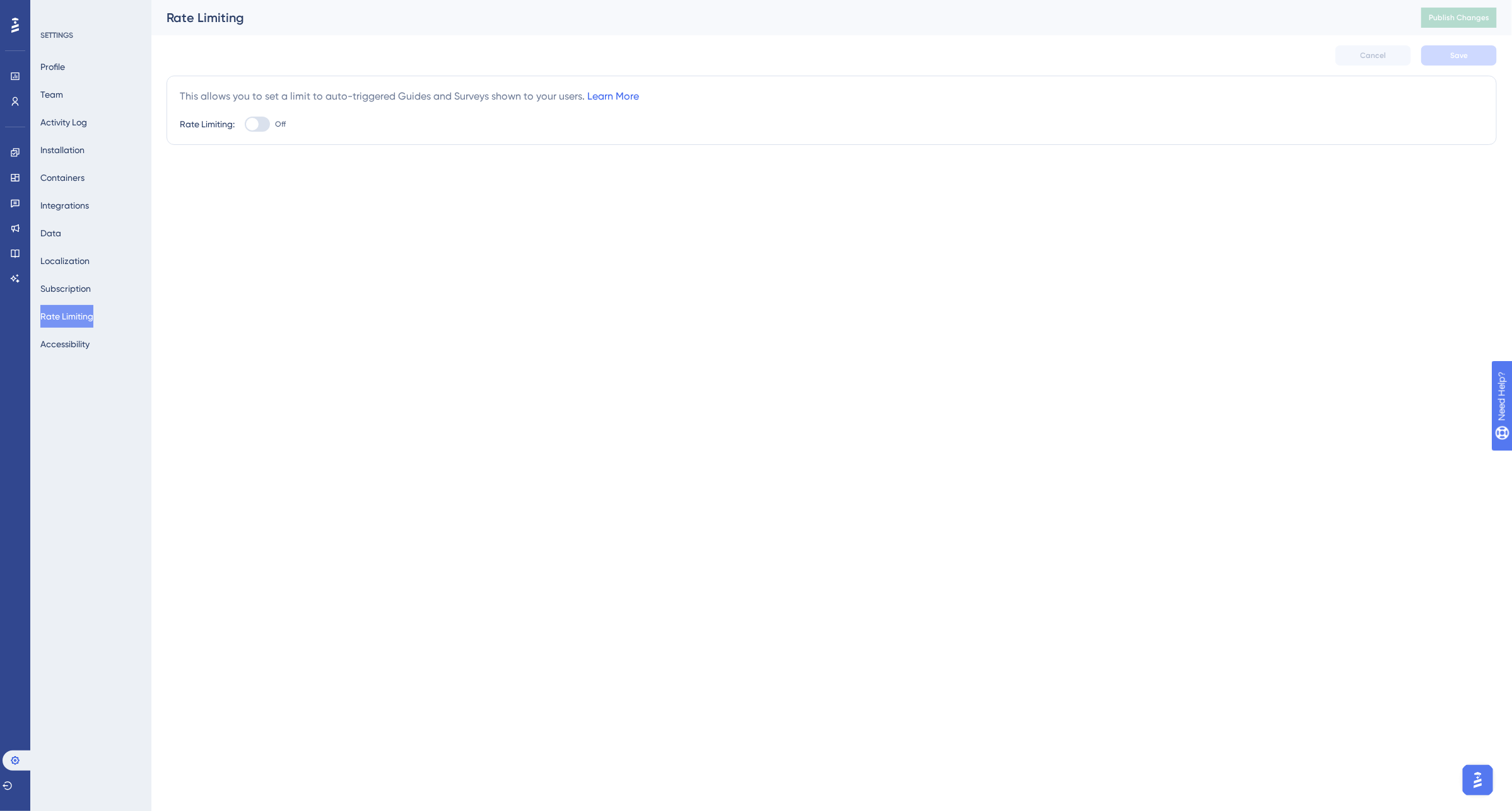
click at [619, 90] on link "Learn More" at bounding box center [612, 96] width 52 height 12
click at [260, 118] on div at bounding box center [257, 124] width 26 height 15
click at [245, 124] on input "Off" at bounding box center [244, 124] width 1 height 1
click at [266, 274] on span "Auto Triggered Materials" at bounding box center [243, 278] width 89 height 10
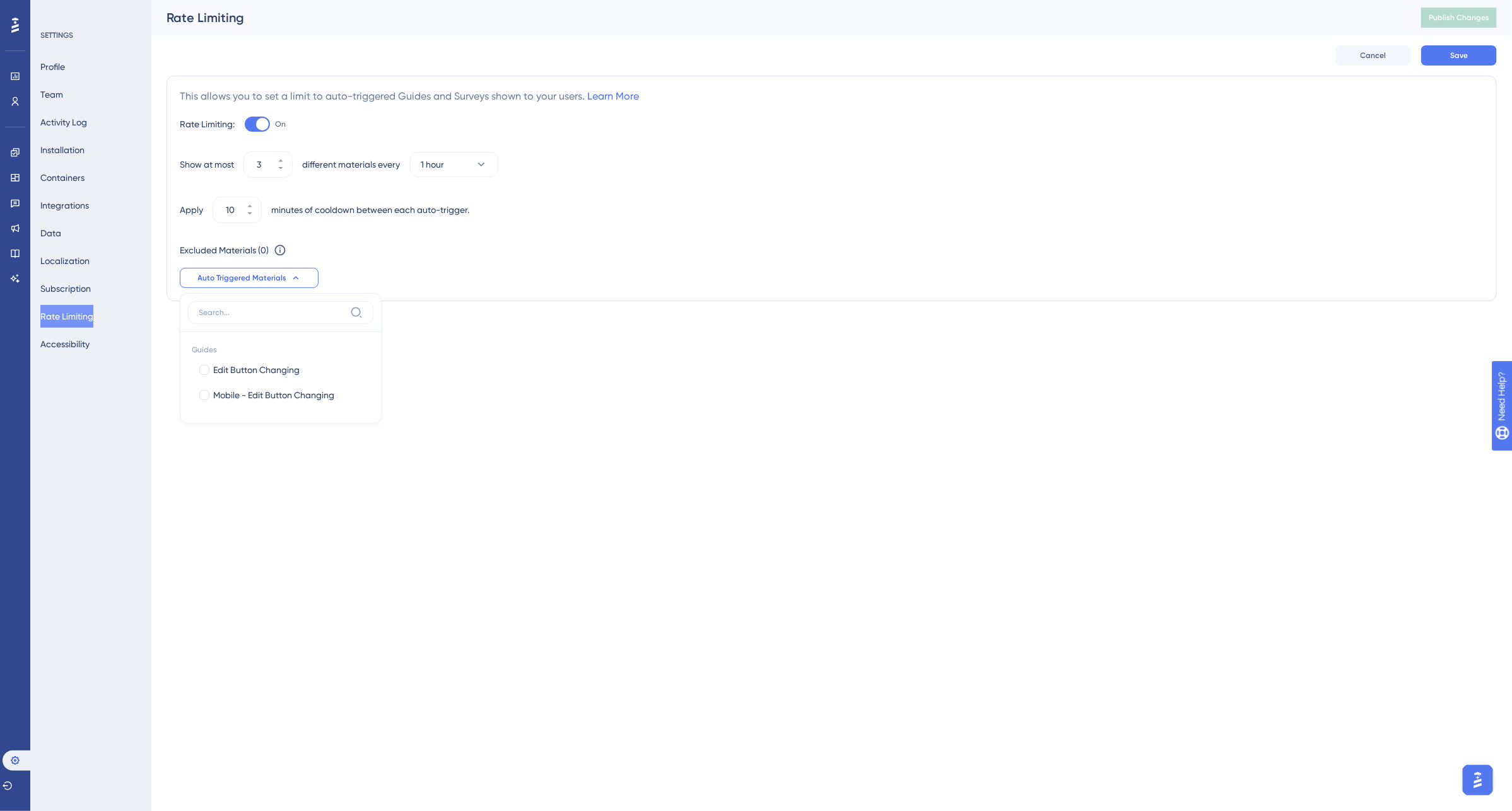
click at [266, 274] on span "Auto Triggered Materials" at bounding box center [243, 278] width 89 height 10
click at [257, 120] on div at bounding box center [262, 124] width 13 height 13
click at [245, 124] on input "On" at bounding box center [244, 124] width 1 height 1
checkbox input "false"
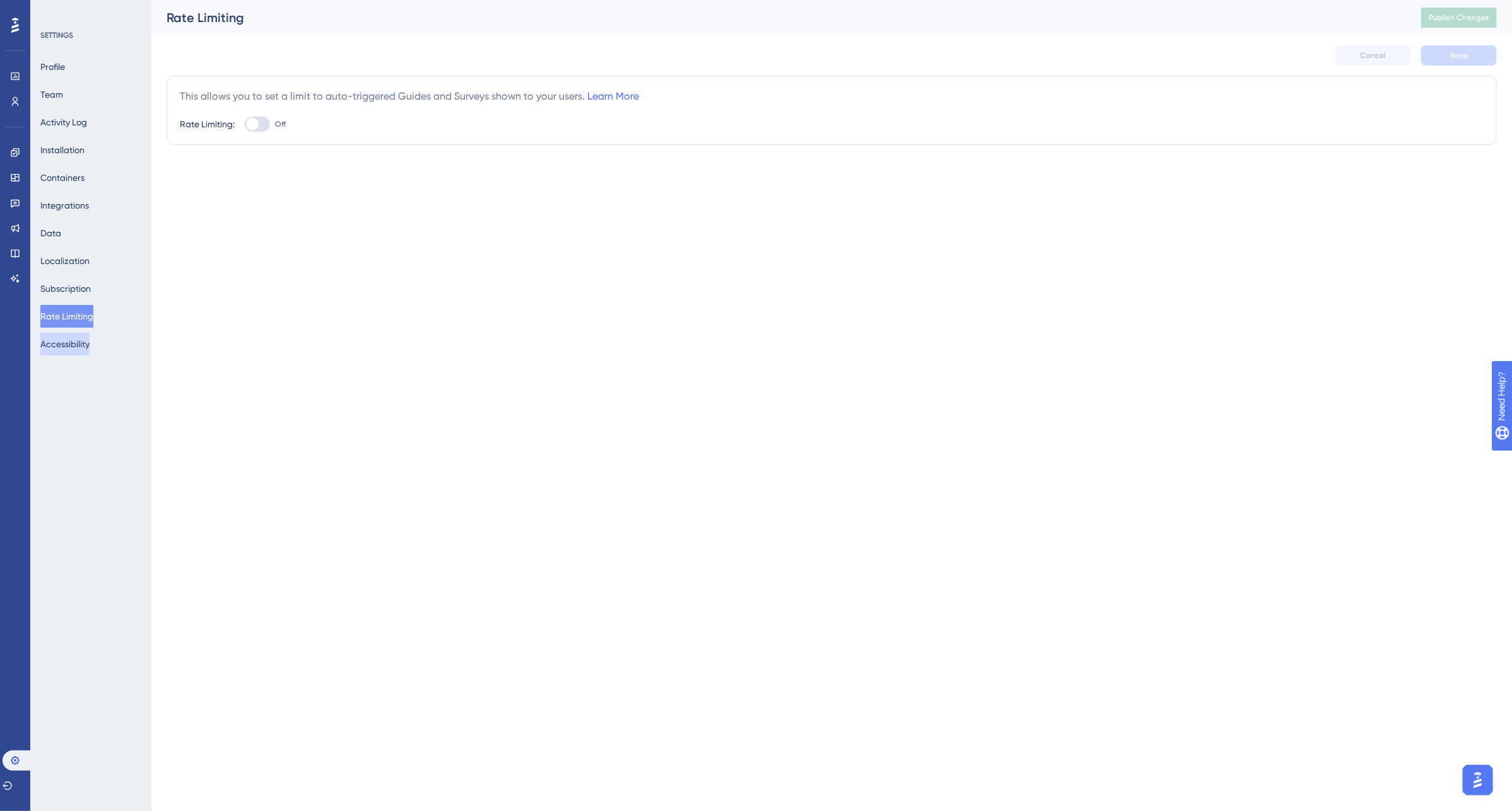
click at [50, 344] on button "Accessibility" at bounding box center [65, 344] width 49 height 23
click at [71, 260] on button "Localization" at bounding box center [65, 261] width 49 height 23
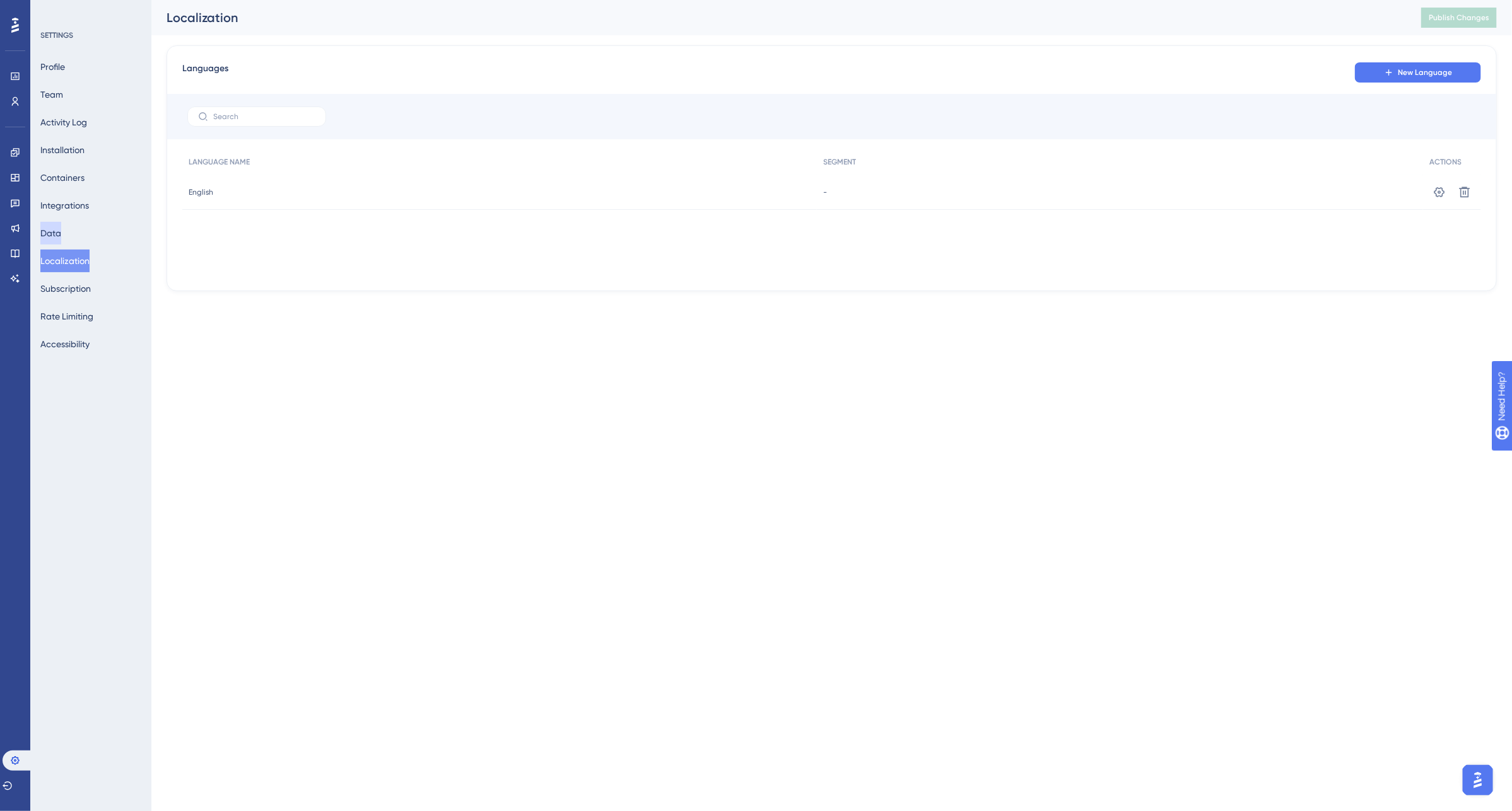
click at [58, 231] on button "Data" at bounding box center [50, 233] width 21 height 23
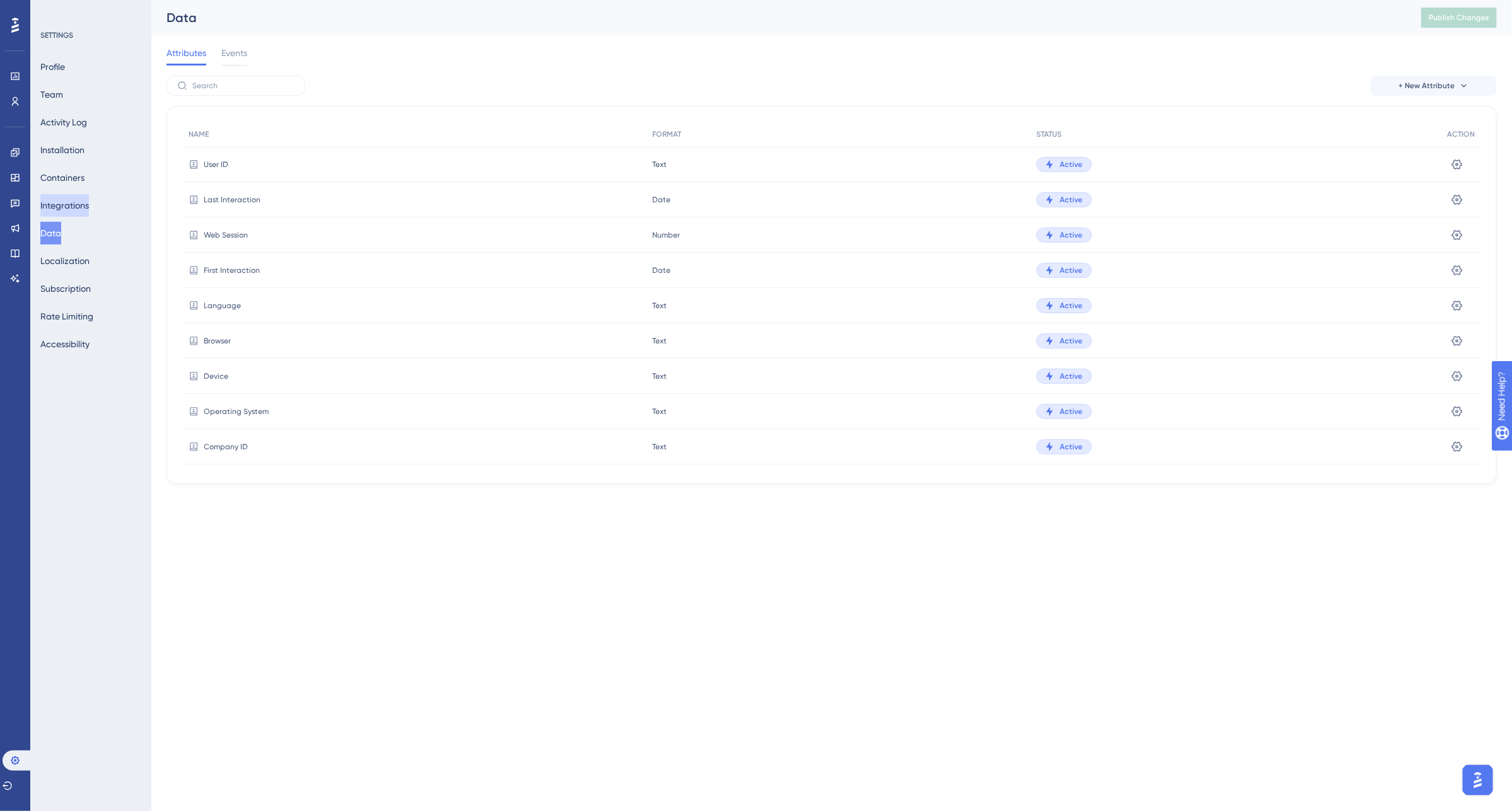
click at [67, 202] on button "Integrations" at bounding box center [65, 206] width 48 height 23
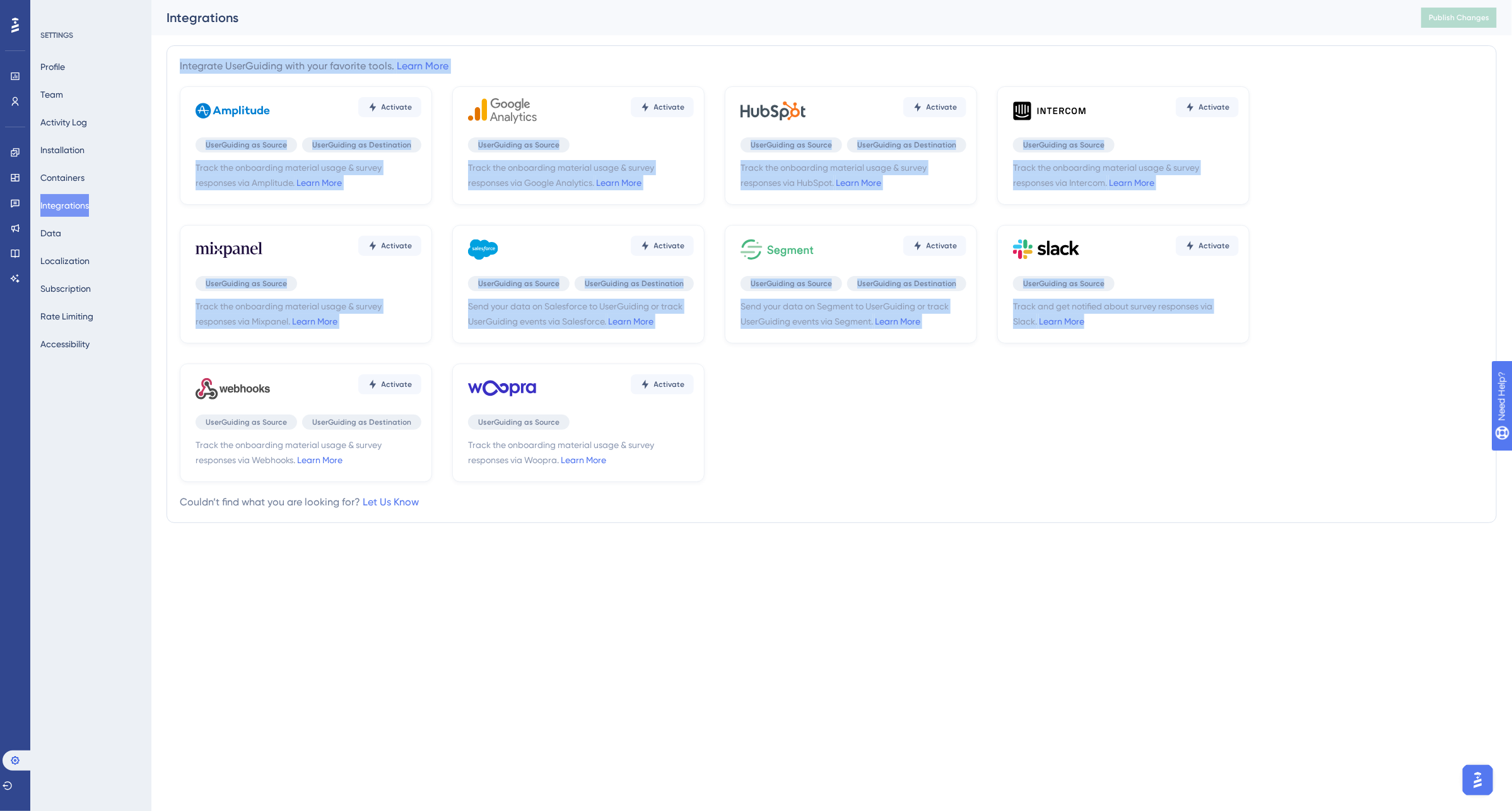
drag, startPoint x: 1338, startPoint y: 136, endPoint x: 1339, endPoint y: 146, distance: 10.0
click at [1339, 136] on div "Activate UserGuiding as Source UserGuiding as Destination Track the onboarding …" at bounding box center [831, 284] width 1304 height 396
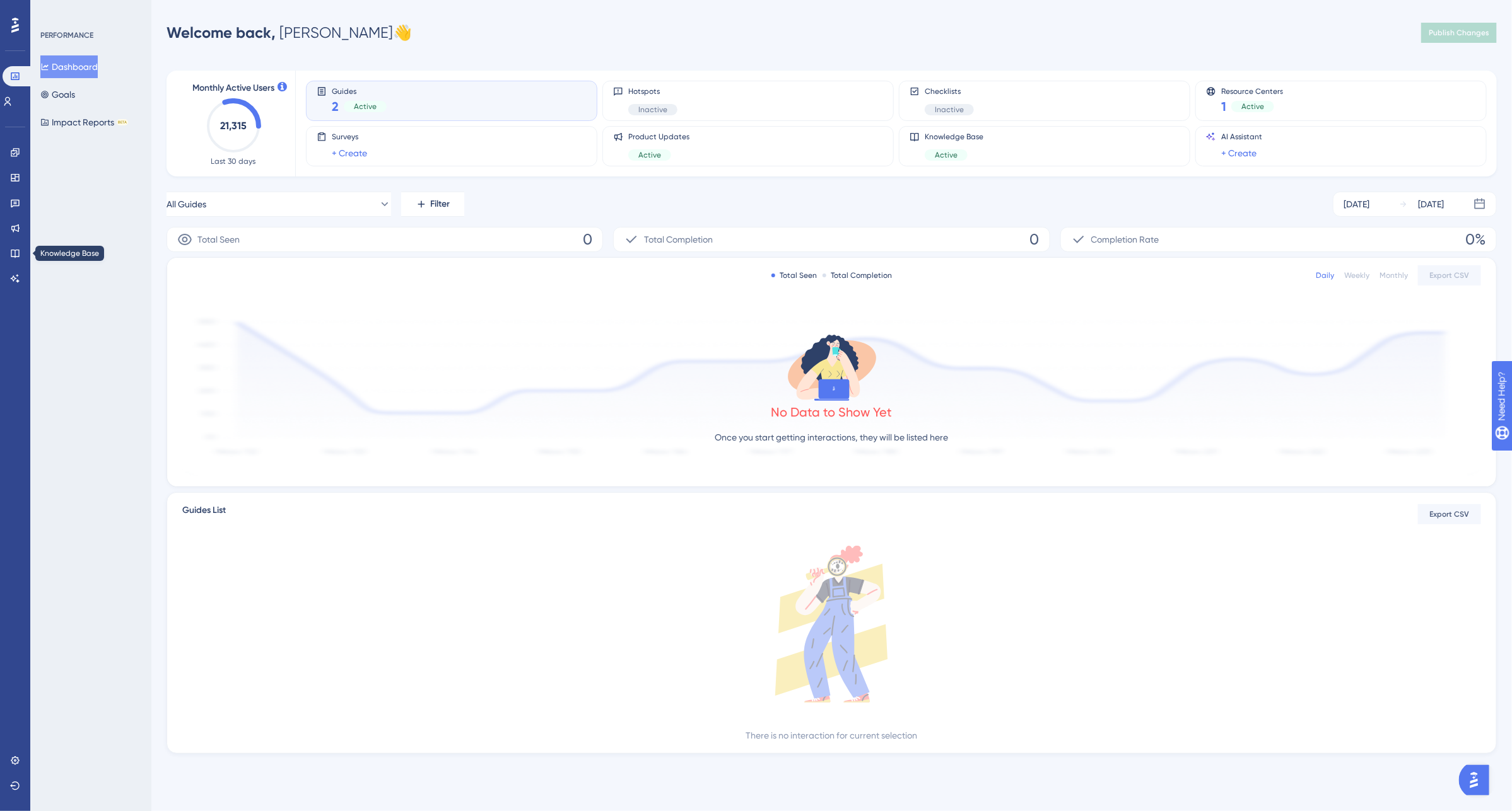
click at [10, 265] on div "Engagement Widgets Feedback Product Updates Knowledge Base AI Assistant" at bounding box center [15, 216] width 10 height 146
click at [11, 259] on link at bounding box center [15, 253] width 10 height 20
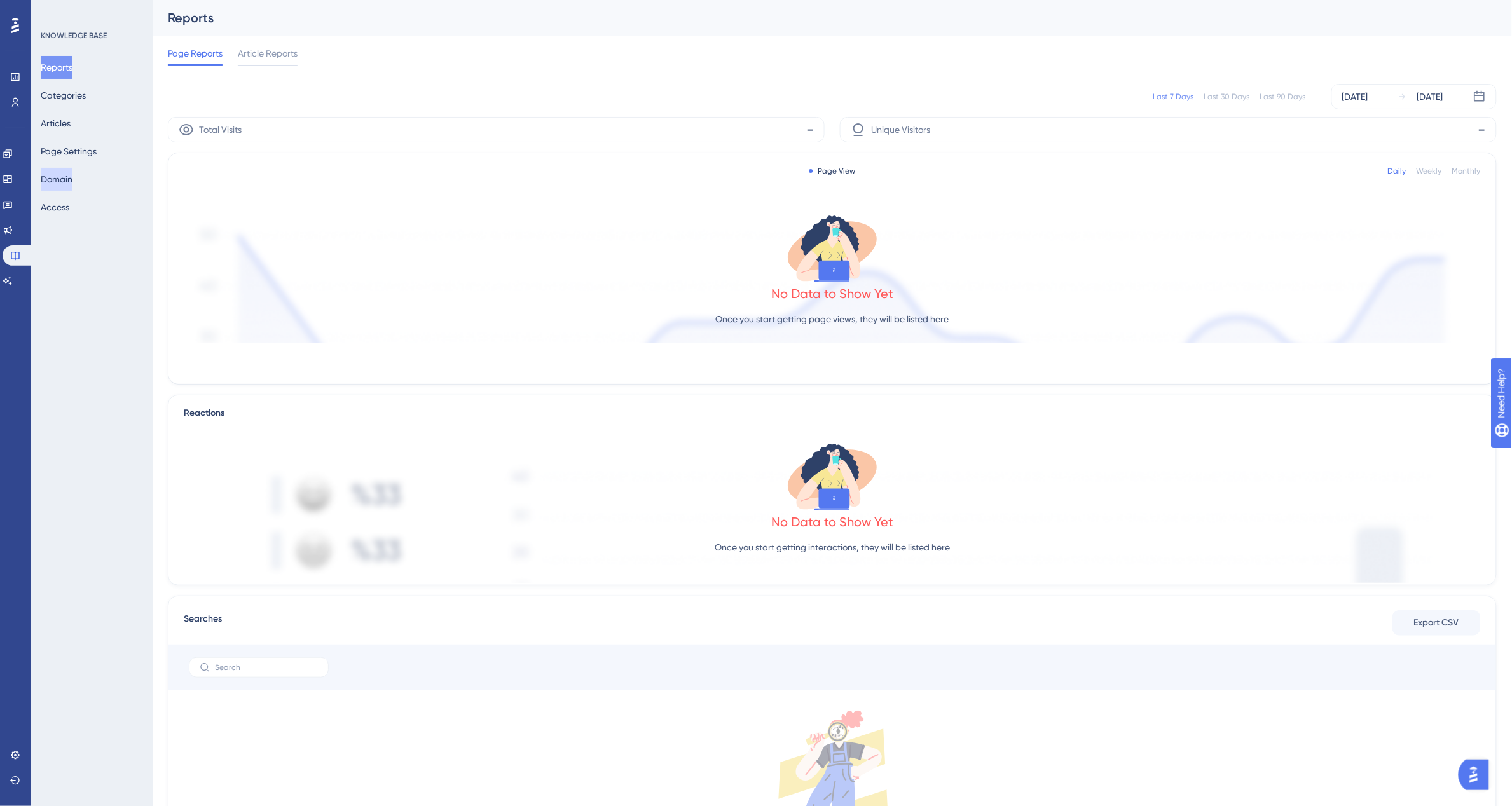
click at [73, 185] on button "Domain" at bounding box center [56, 179] width 32 height 23
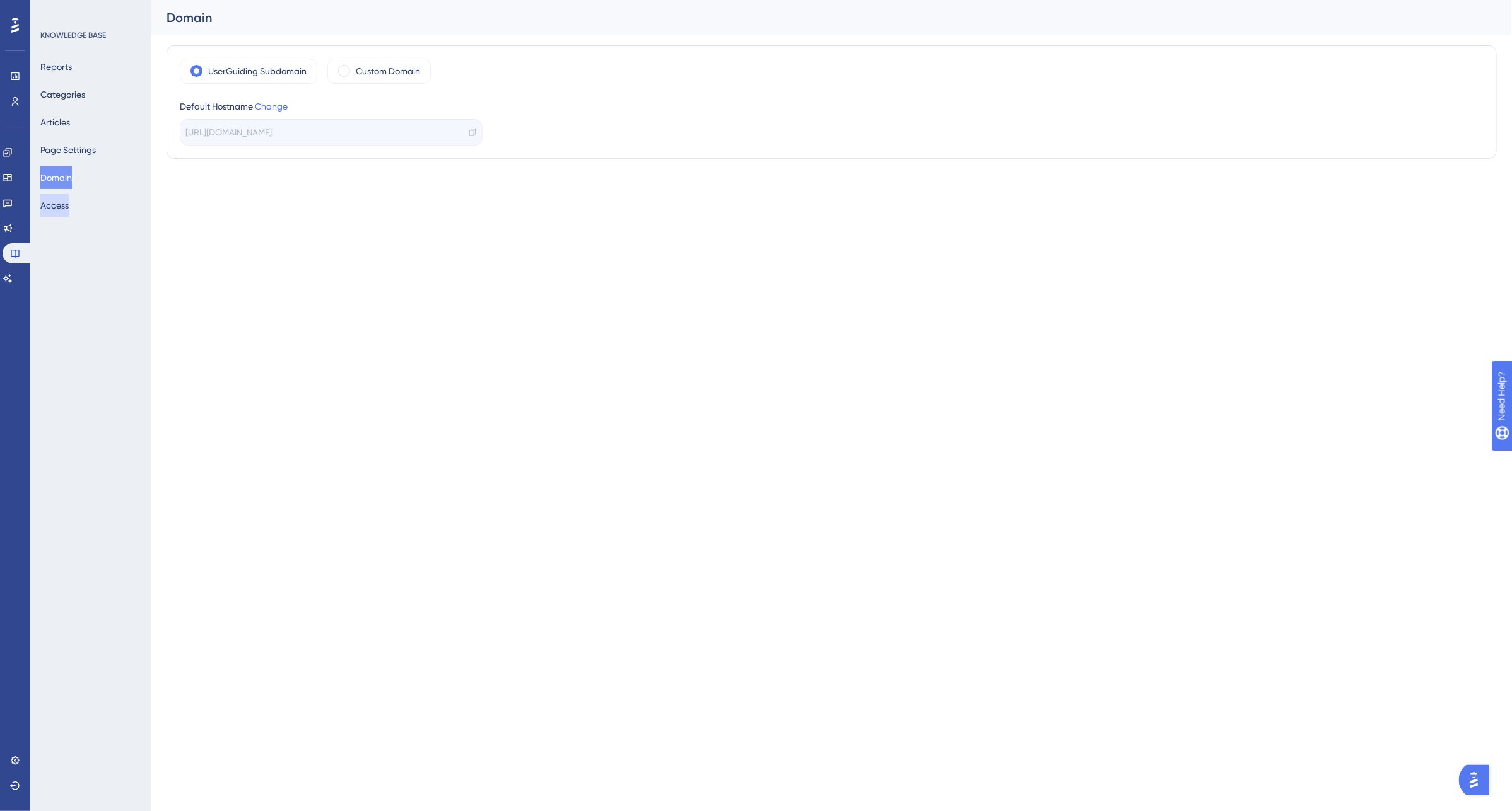
click at [64, 206] on button "Access" at bounding box center [54, 206] width 28 height 23
